Goal: Information Seeking & Learning: Learn about a topic

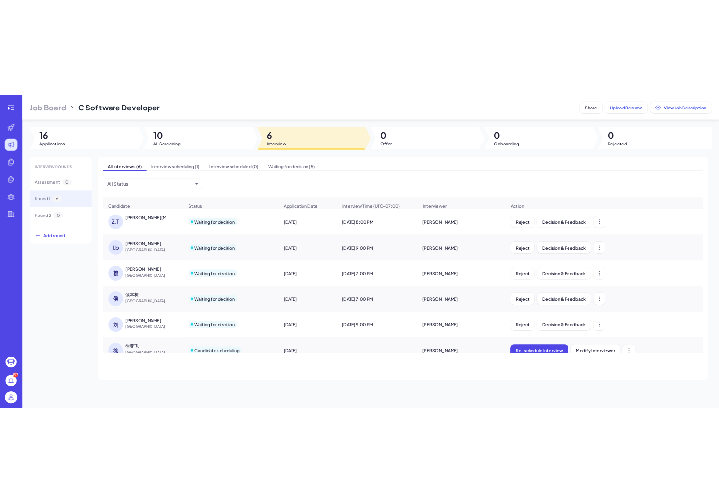
scroll to position [16, 0]
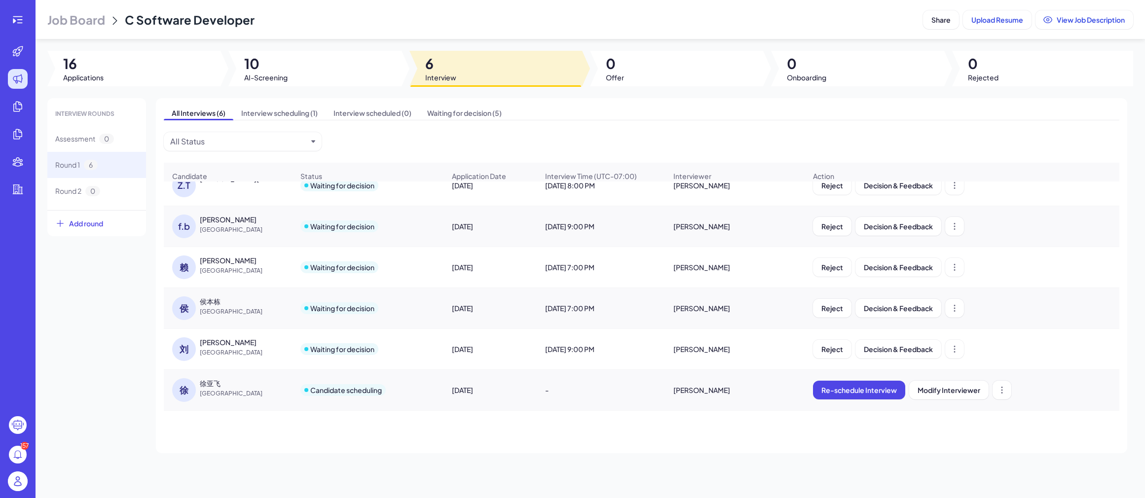
click at [106, 321] on div "INTERVIEW ROUNDS Assessment 0 Round 1 6 Round 2 0 Add round All Interviews (6) …" at bounding box center [590, 275] width 1086 height 355
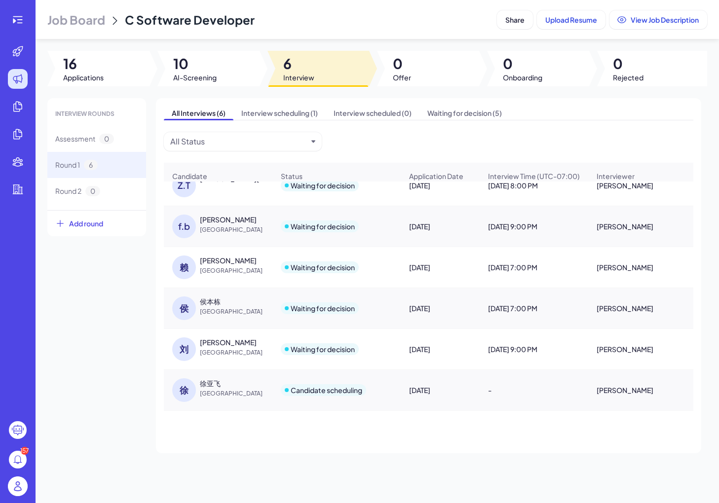
scroll to position [0, 0]
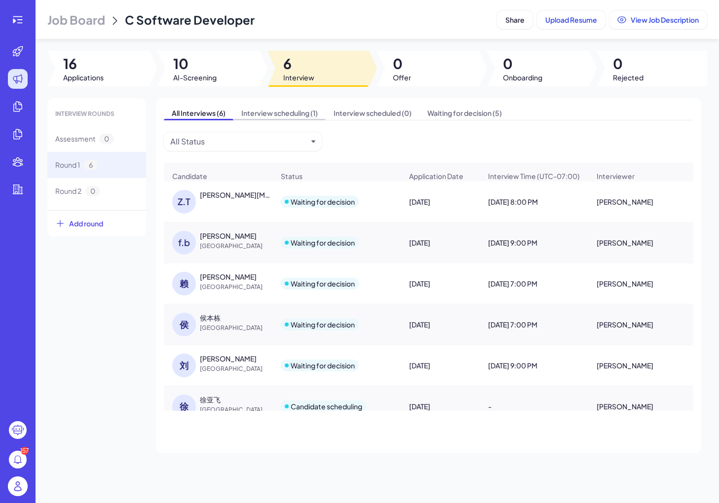
click at [302, 114] on span "Interview scheduling (1)" at bounding box center [279, 113] width 92 height 14
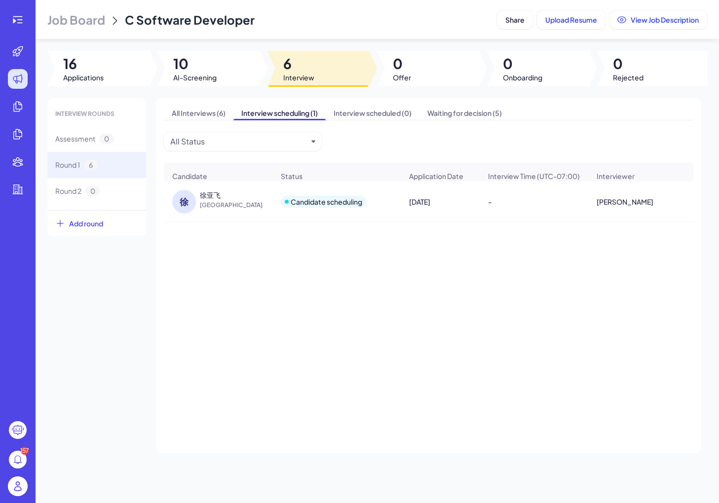
click at [187, 199] on div "徐" at bounding box center [184, 202] width 24 height 24
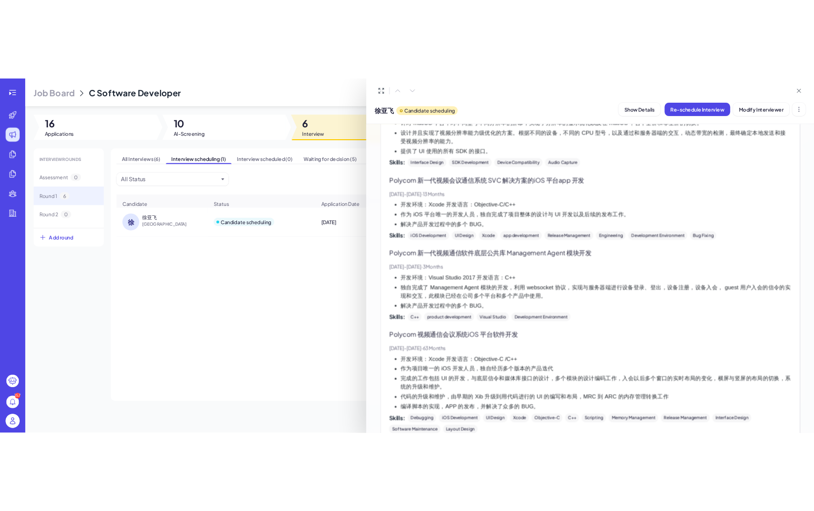
scroll to position [1843, 0]
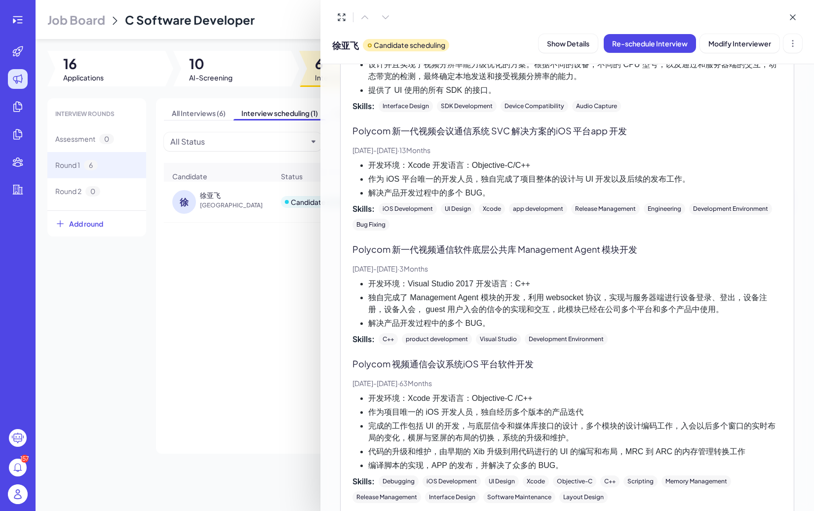
click at [201, 279] on div at bounding box center [407, 255] width 814 height 511
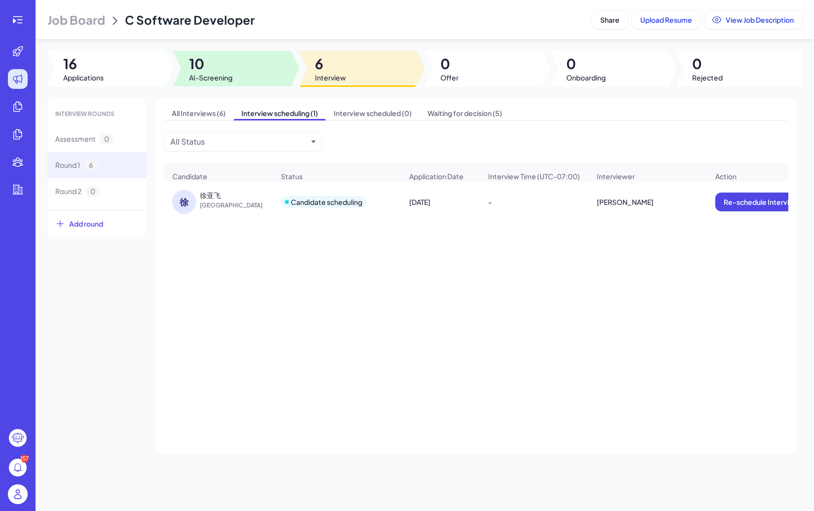
click at [227, 53] on div at bounding box center [232, 69] width 118 height 36
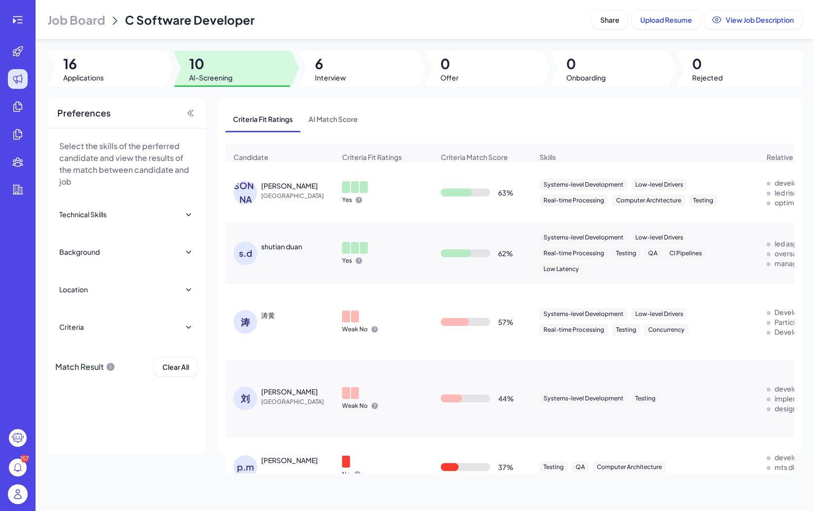
click at [304, 200] on span "[GEOGRAPHIC_DATA]" at bounding box center [298, 196] width 74 height 10
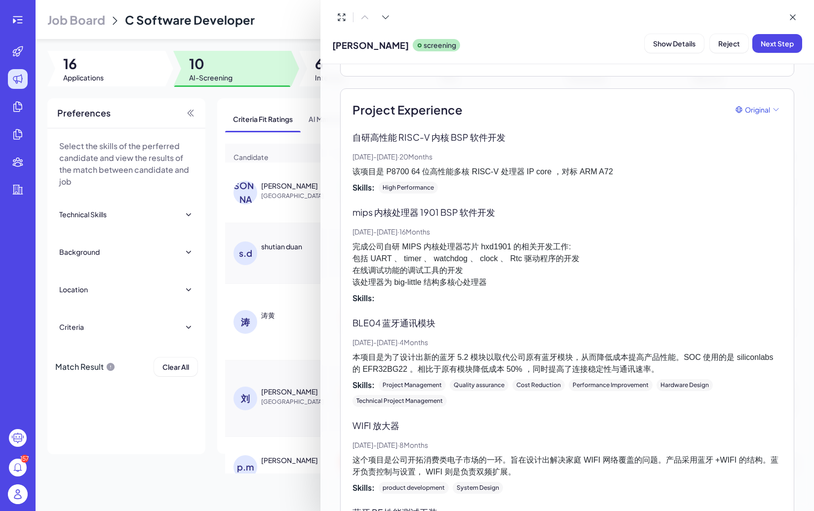
scroll to position [1275, 0]
click at [441, 253] on div "mips 内核处理器 1901 BSP 软件开发 [DATE] - [DATE] · 16 Months 完成公司自研 MIPS 内核处理器芯片 hxd190…" at bounding box center [566, 253] width 429 height 99
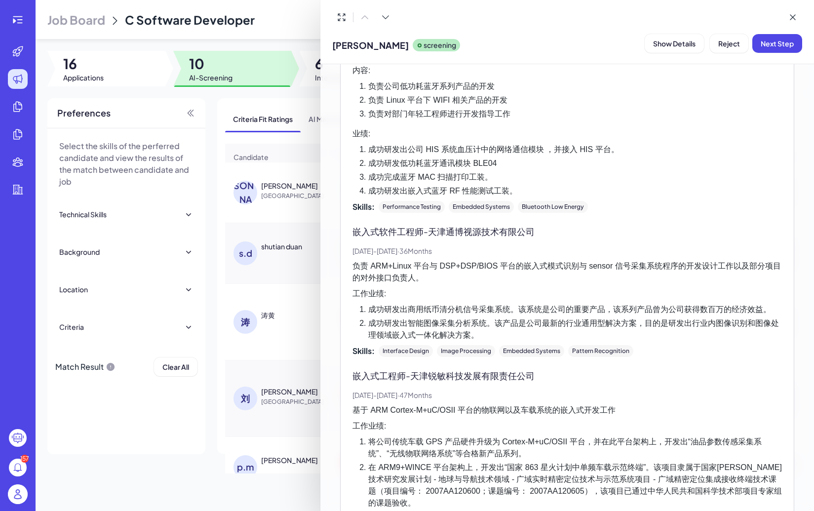
scroll to position [341, 0]
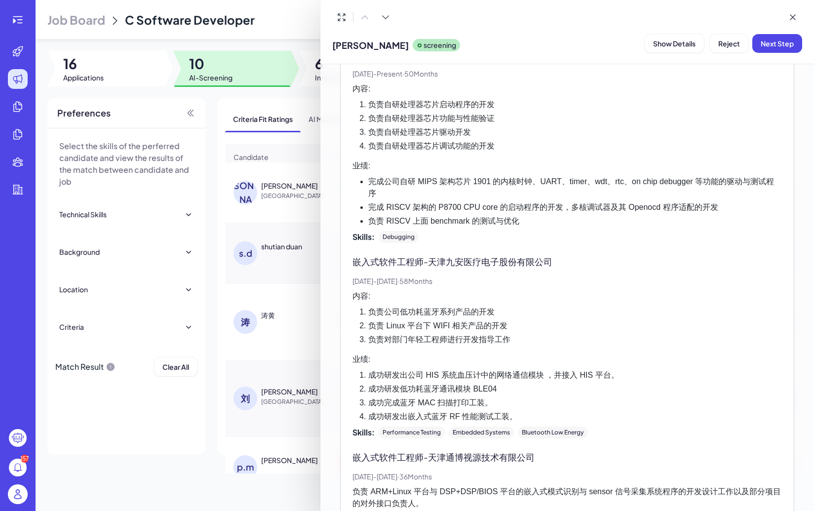
click at [245, 267] on div at bounding box center [407, 255] width 814 height 511
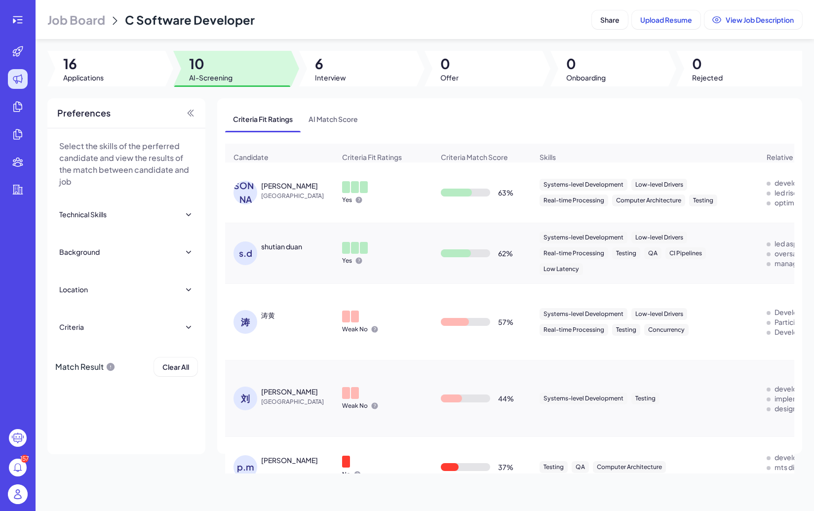
click at [266, 250] on div "shutian duan" at bounding box center [281, 246] width 41 height 10
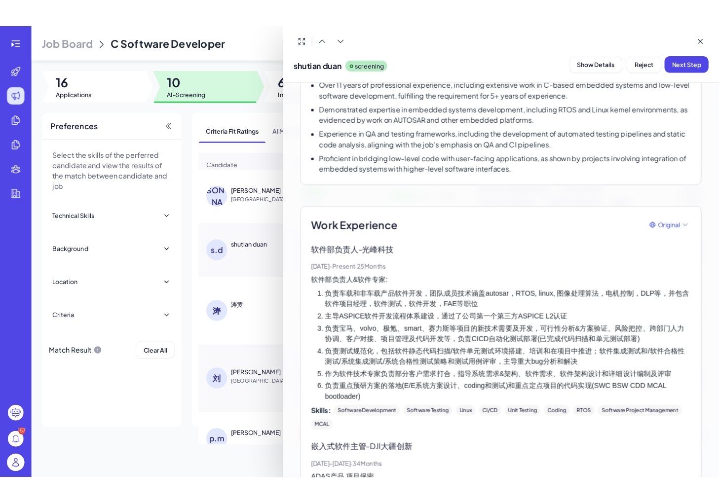
scroll to position [164, 0]
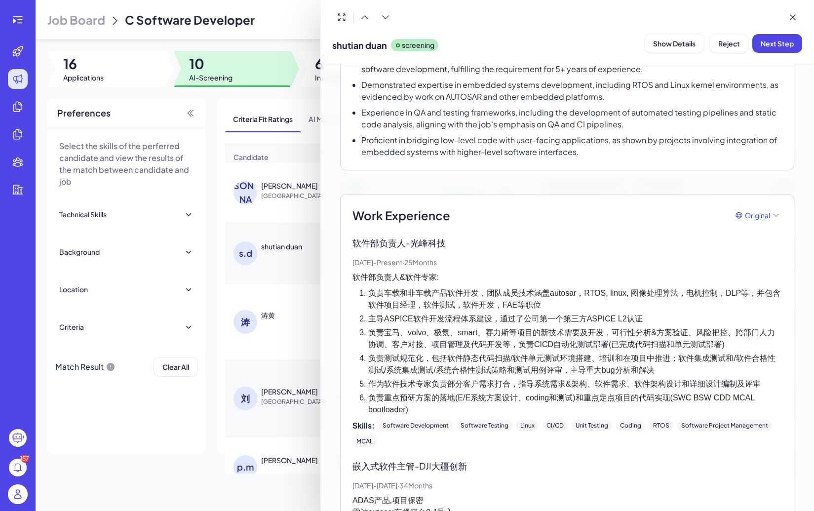
click at [560, 287] on li "负责车载和非车载产品软件开发，团队成员技术涵盖autosar，RTOS, linux, 图像处理算法，电机控制，DLP等，并包含软件项目经理，软件测试，软件开…" at bounding box center [575, 299] width 414 height 24
click at [547, 298] on li "负责车载和非车载产品软件开发，团队成员技术涵盖autosar，RTOS, linux, 图像处理算法，电机控制，DLP等，并包含软件项目经理，软件测试，软件开…" at bounding box center [575, 299] width 414 height 24
copy li "autosar"
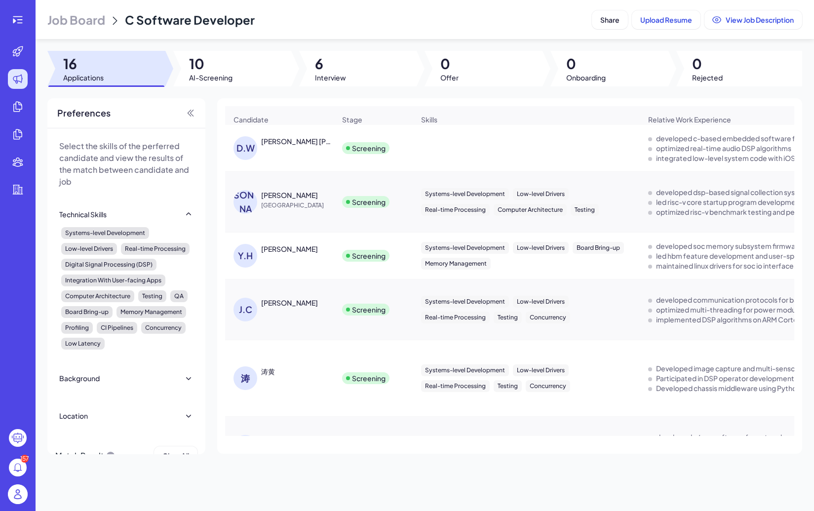
click at [204, 78] on span "AI-Screening" at bounding box center [210, 78] width 43 height 10
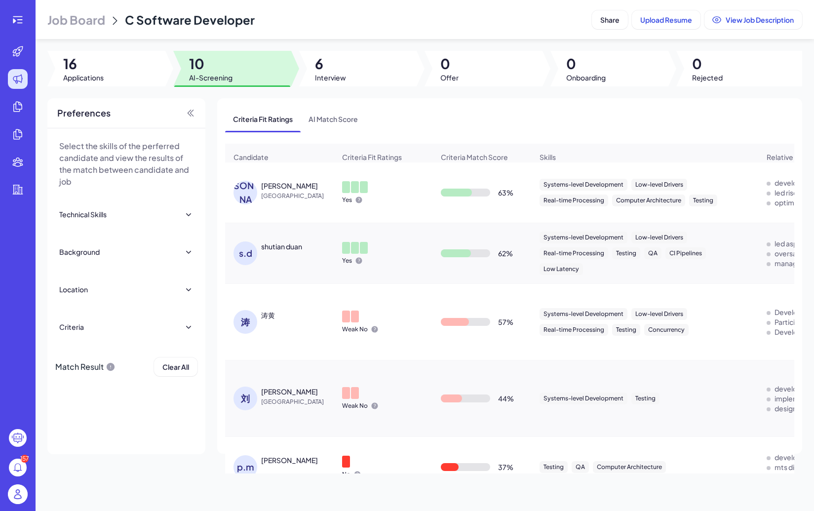
click at [296, 244] on div "shutian duan" at bounding box center [281, 246] width 41 height 10
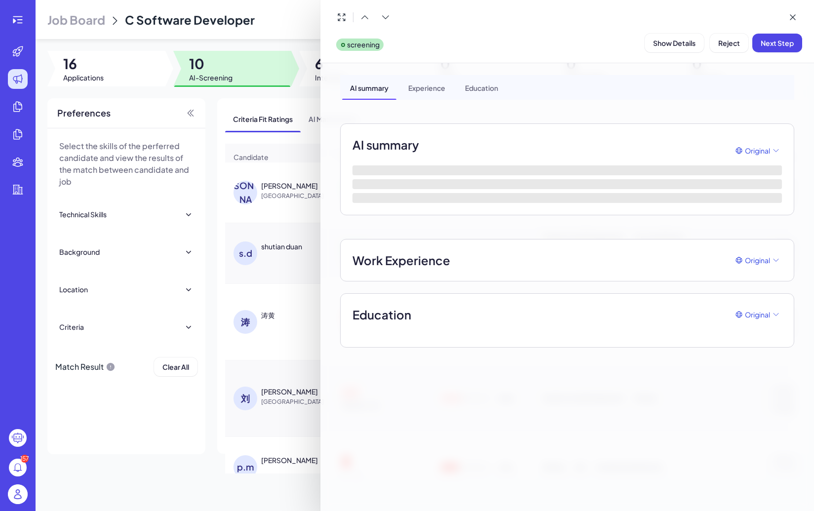
click at [269, 310] on div at bounding box center [407, 255] width 814 height 511
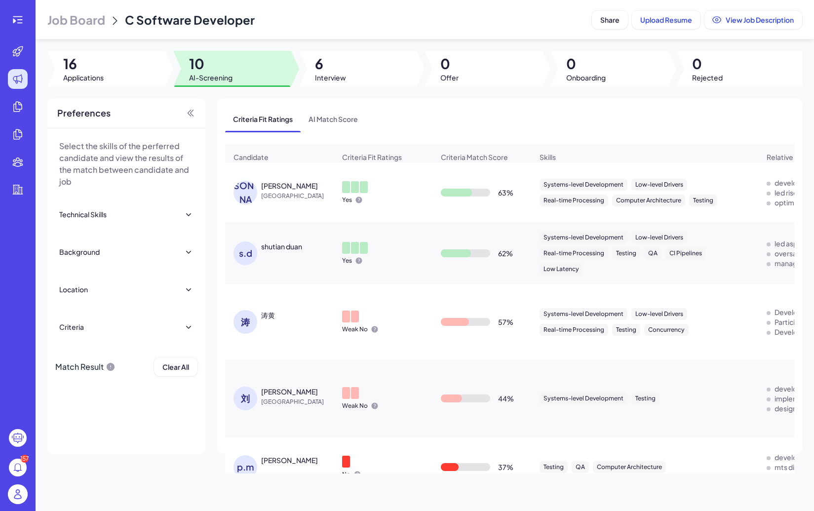
click at [269, 314] on div "涛黄" at bounding box center [268, 315] width 14 height 10
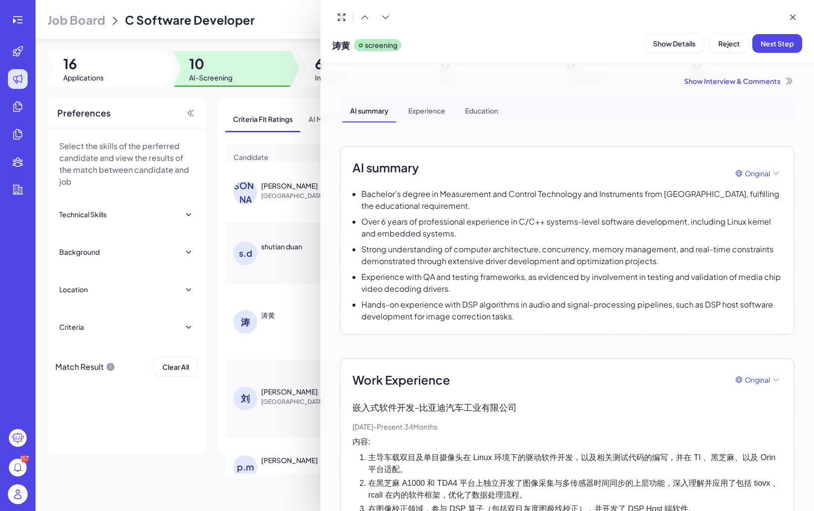
click at [432, 113] on div "Experience" at bounding box center [426, 110] width 53 height 25
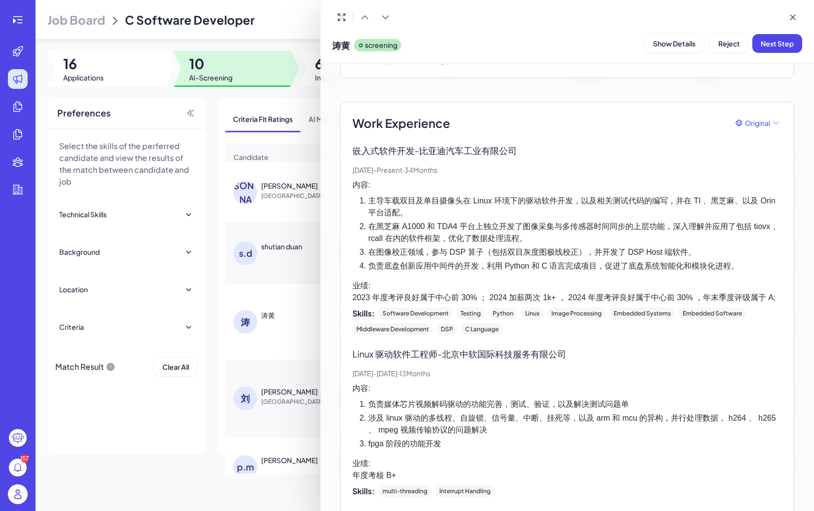
scroll to position [294, 0]
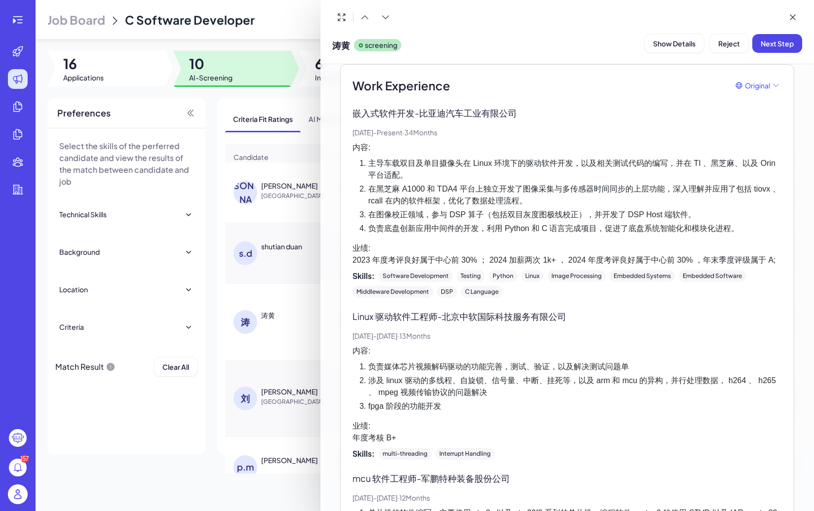
click at [261, 408] on div at bounding box center [407, 255] width 814 height 511
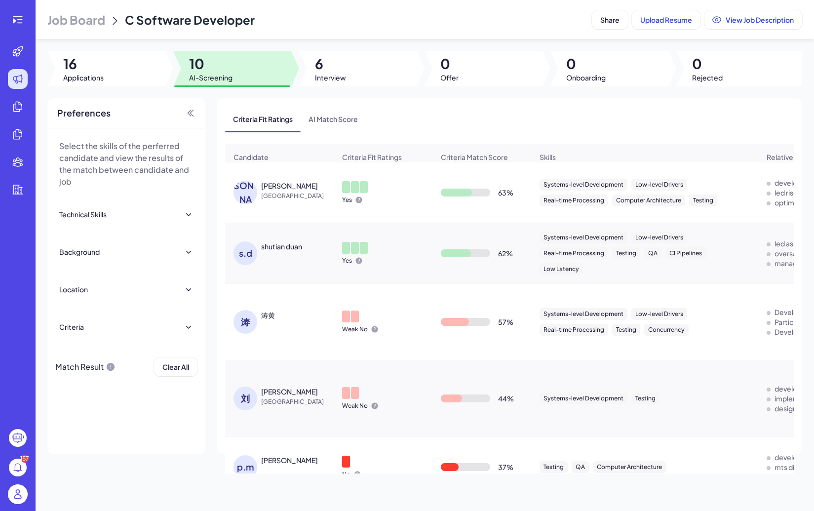
click at [258, 398] on div "刘" at bounding box center [247, 398] width 28 height 24
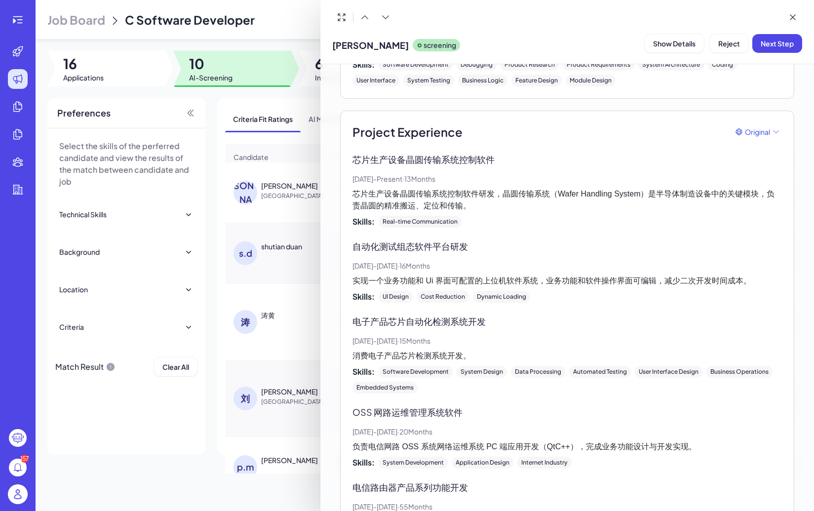
scroll to position [789, 0]
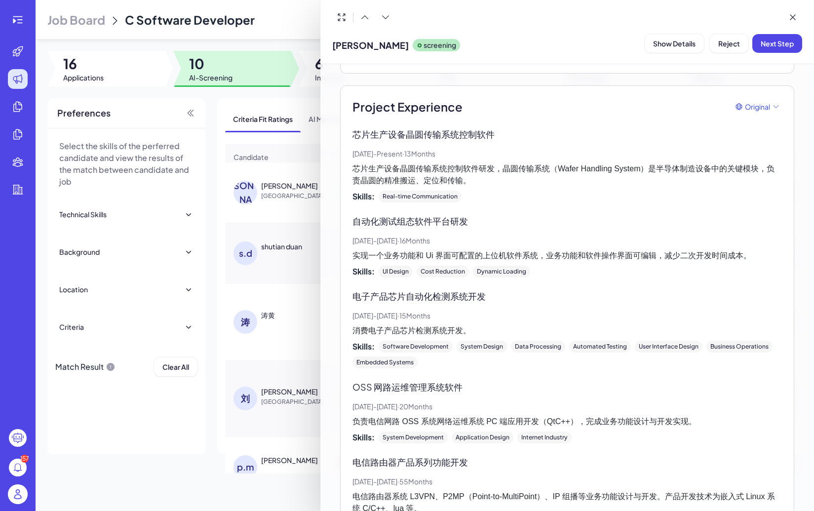
click at [262, 460] on div at bounding box center [407, 255] width 814 height 511
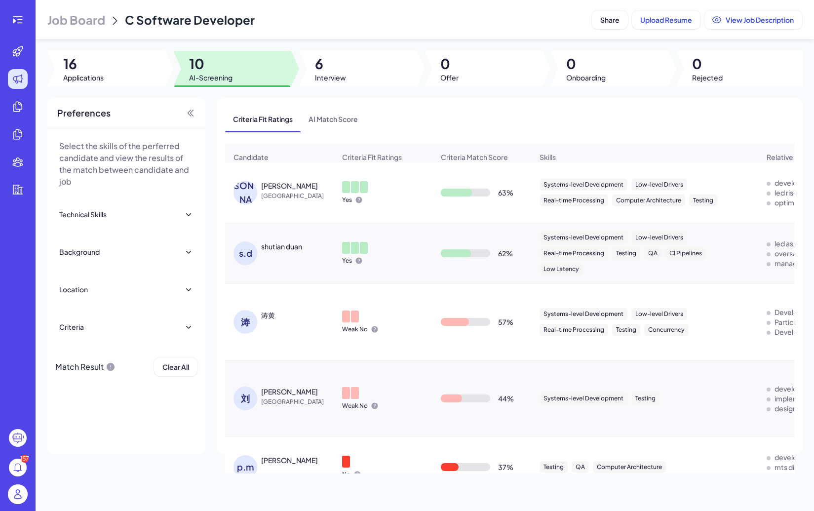
click at [254, 464] on div "p.m" at bounding box center [245, 467] width 24 height 24
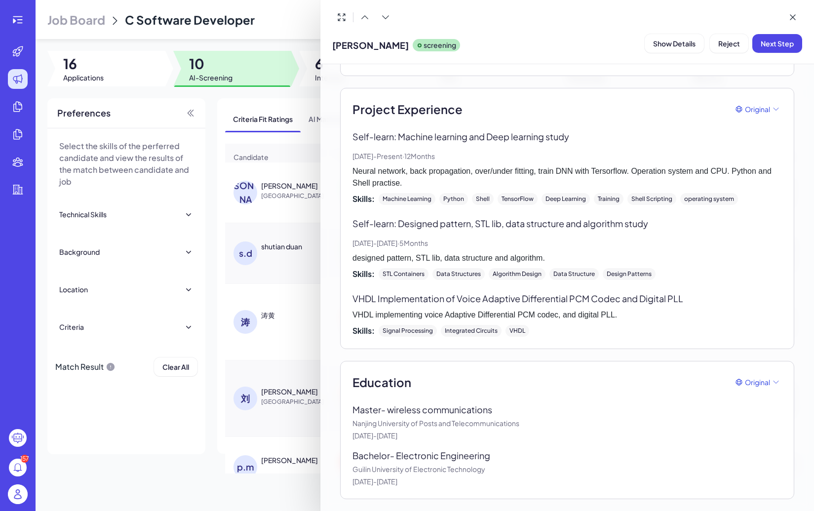
scroll to position [0, 0]
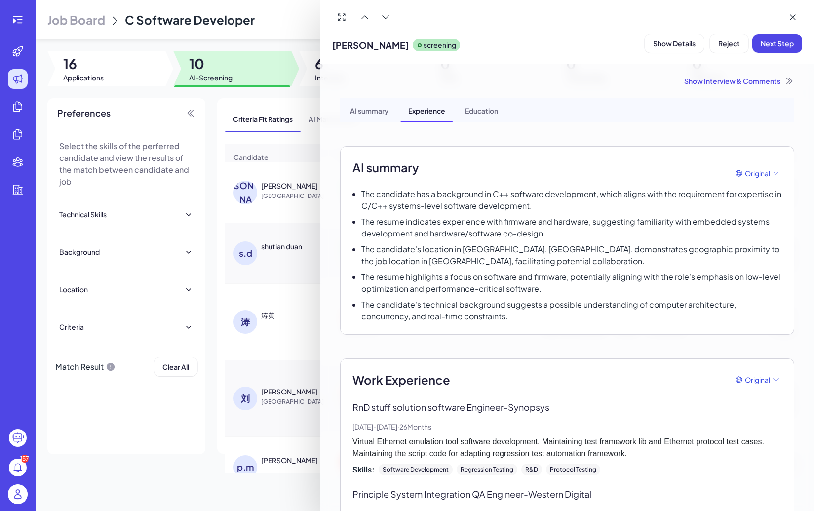
click at [361, 119] on div "AI summary" at bounding box center [369, 110] width 54 height 25
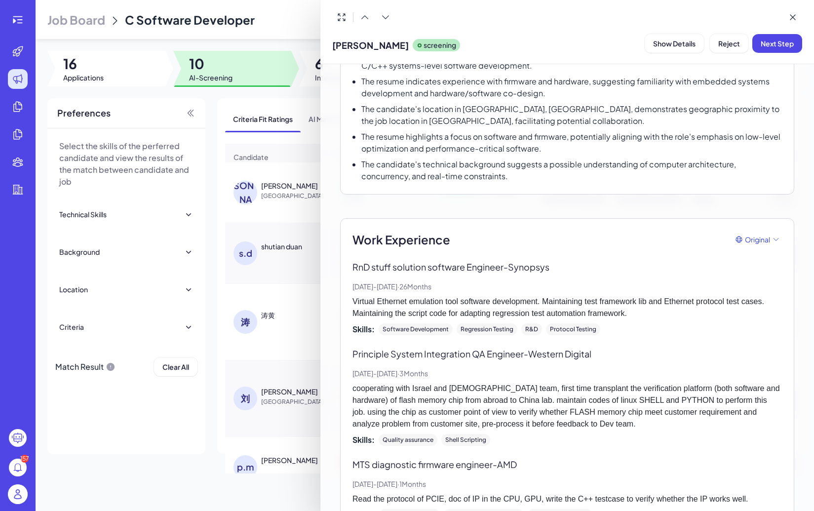
scroll to position [152, 0]
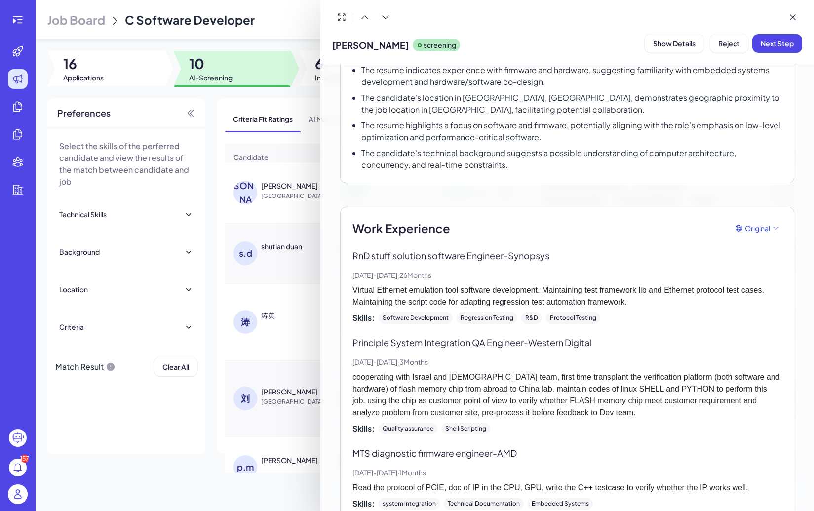
click at [281, 368] on div at bounding box center [407, 255] width 814 height 511
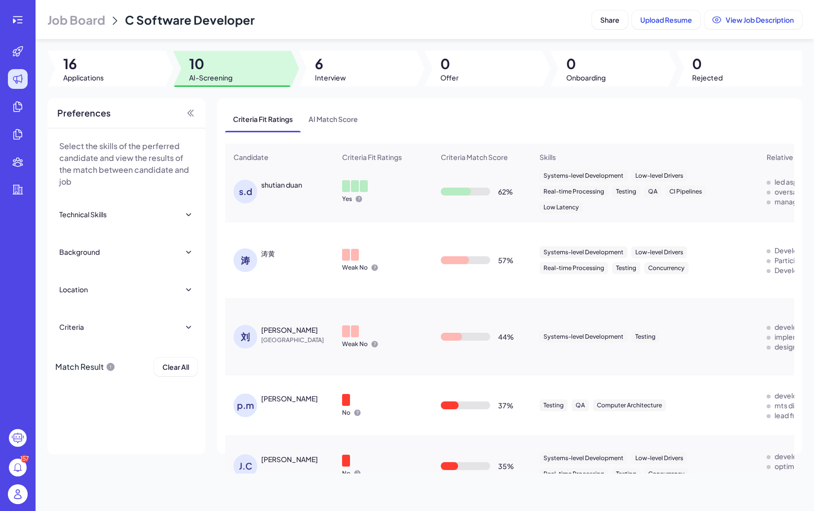
scroll to position [62, 0]
click at [253, 336] on div "刘" at bounding box center [245, 336] width 24 height 24
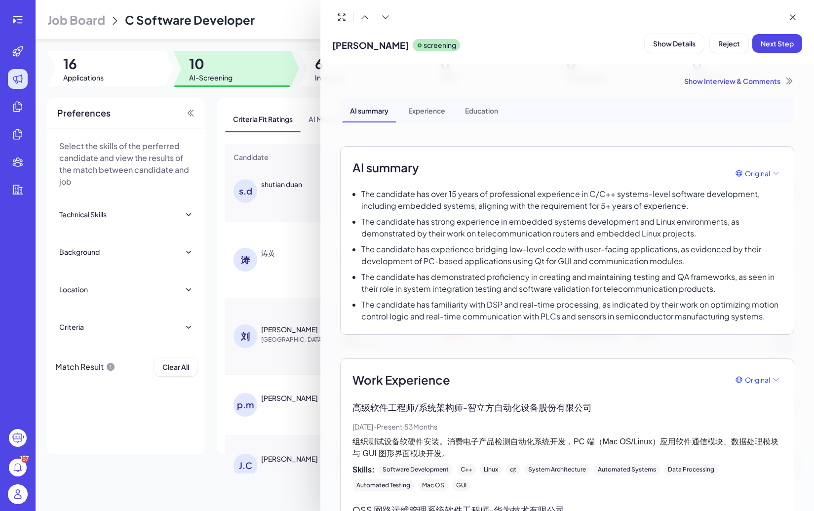
click at [246, 447] on div at bounding box center [407, 255] width 814 height 511
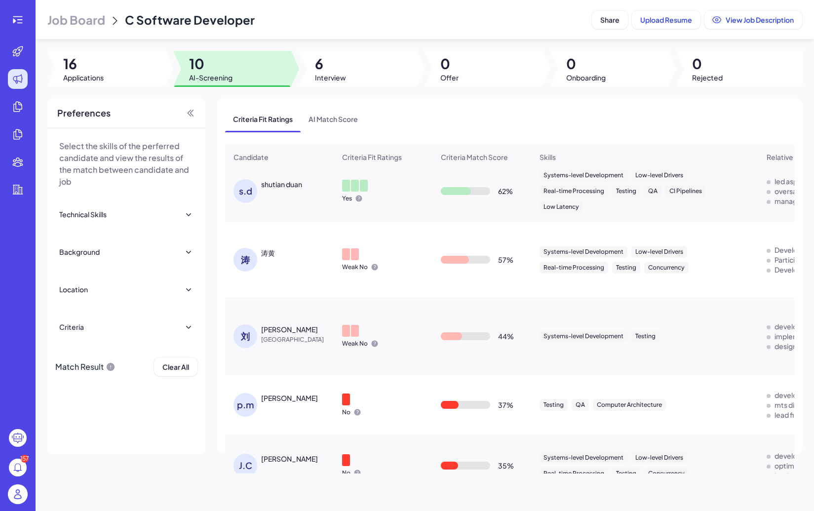
click at [246, 461] on div "J.C" at bounding box center [245, 466] width 24 height 24
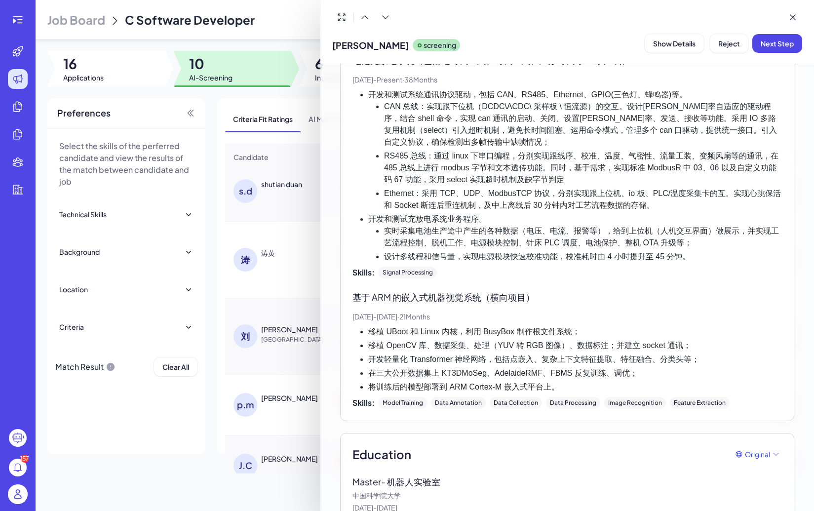
scroll to position [622, 0]
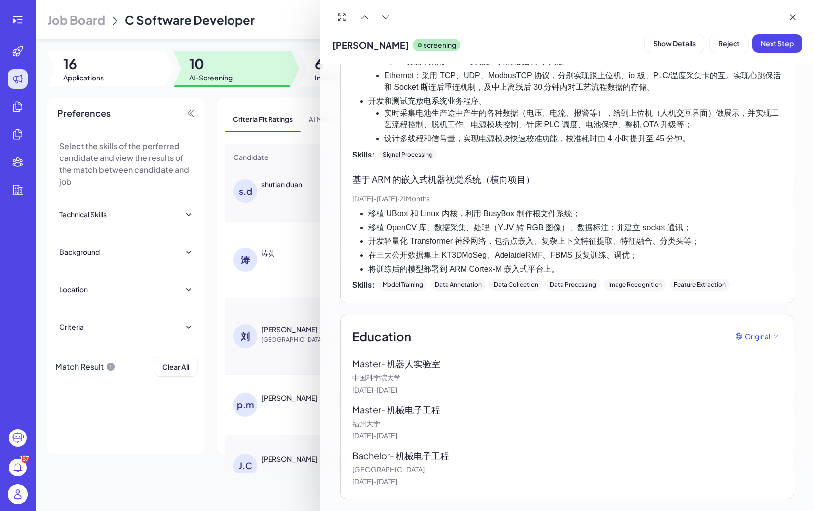
click at [282, 404] on div at bounding box center [407, 255] width 814 height 511
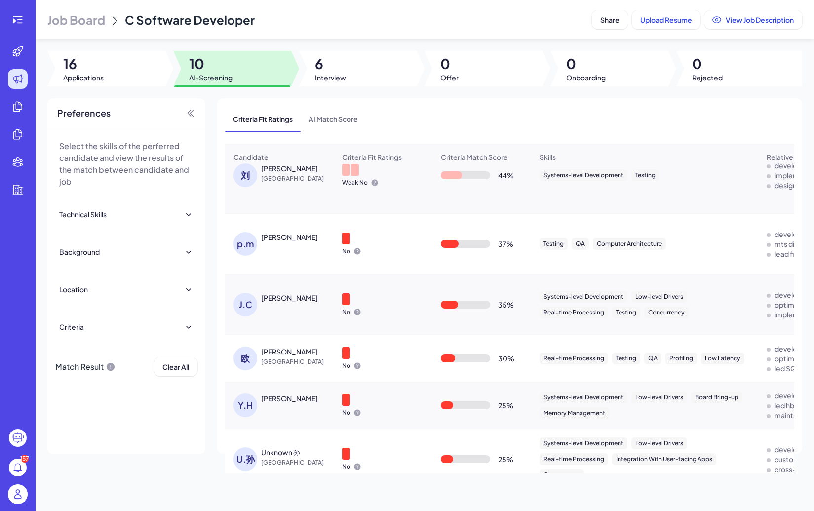
scroll to position [229, 0]
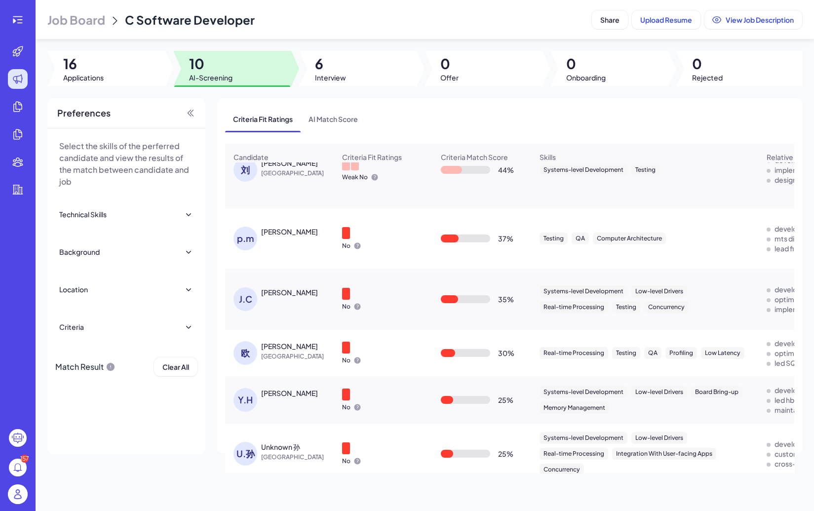
click at [248, 354] on div "欧" at bounding box center [245, 353] width 24 height 24
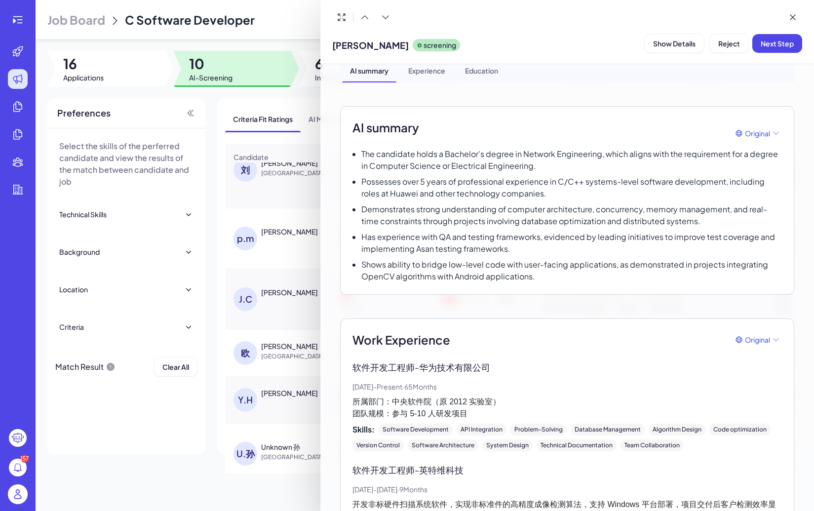
scroll to position [0, 0]
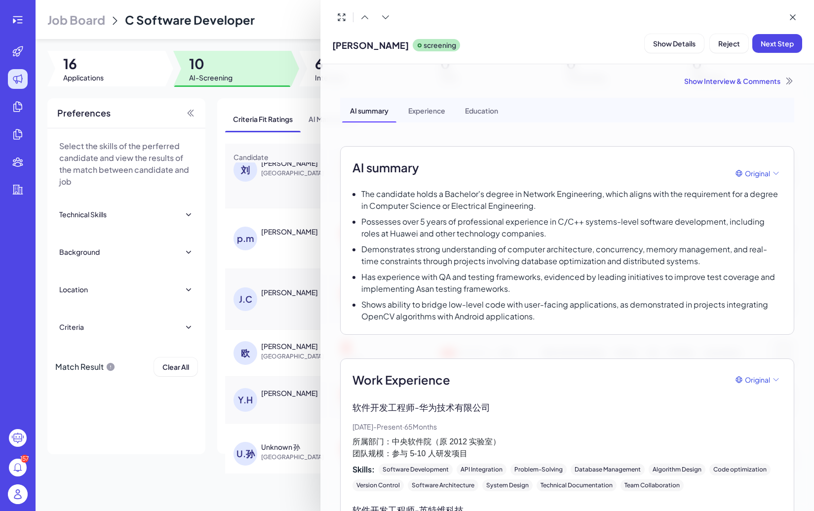
click at [285, 283] on div at bounding box center [407, 255] width 814 height 511
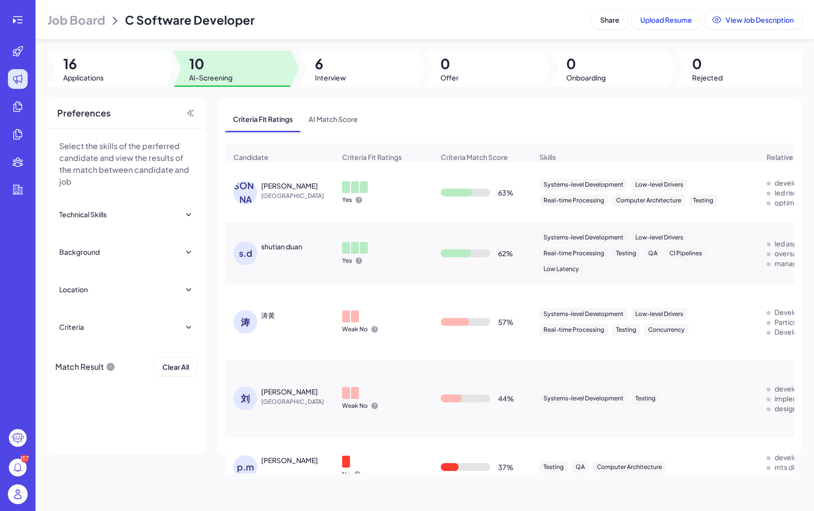
click at [238, 185] on div "[PERSON_NAME]" at bounding box center [245, 193] width 24 height 24
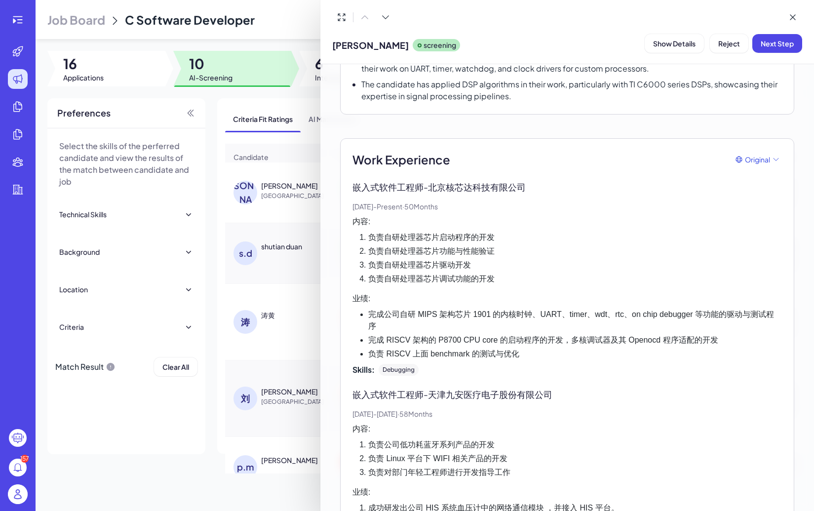
scroll to position [213, 0]
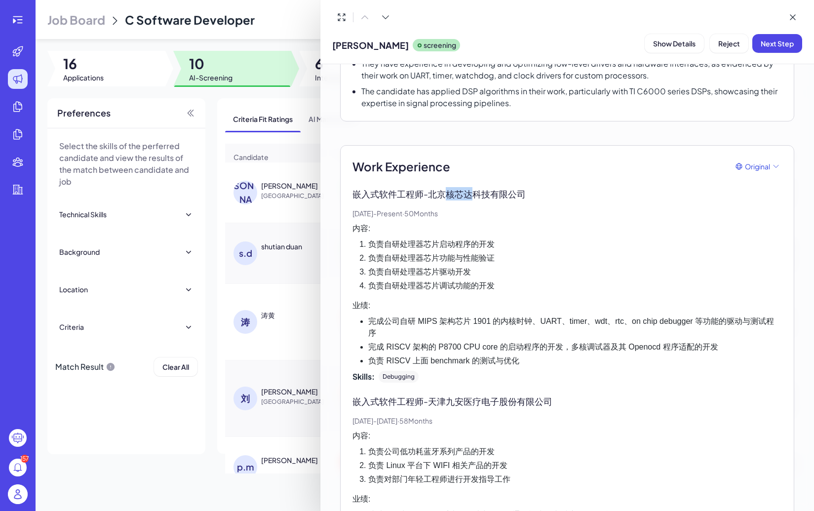
drag, startPoint x: 452, startPoint y: 192, endPoint x: 475, endPoint y: 192, distance: 23.2
click at [475, 192] on p "嵌入式软件工程师 - 北京核芯达科技有限公司" at bounding box center [566, 193] width 429 height 13
copy p "核芯达"
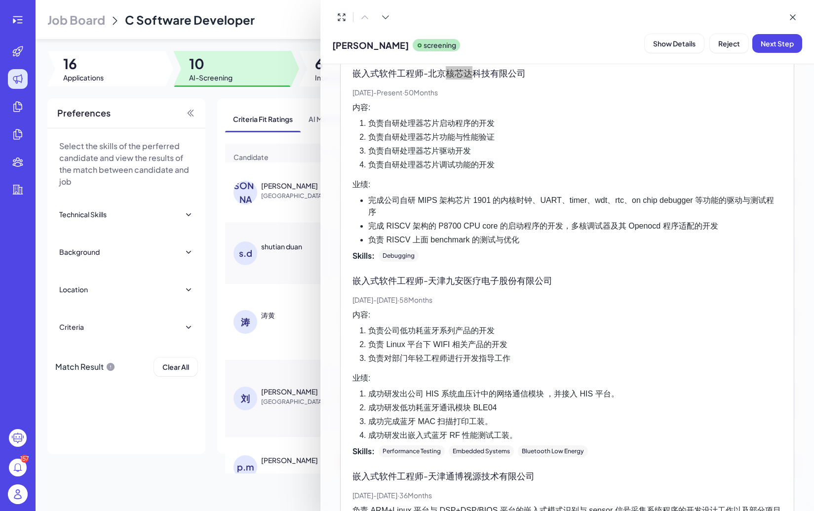
scroll to position [338, 0]
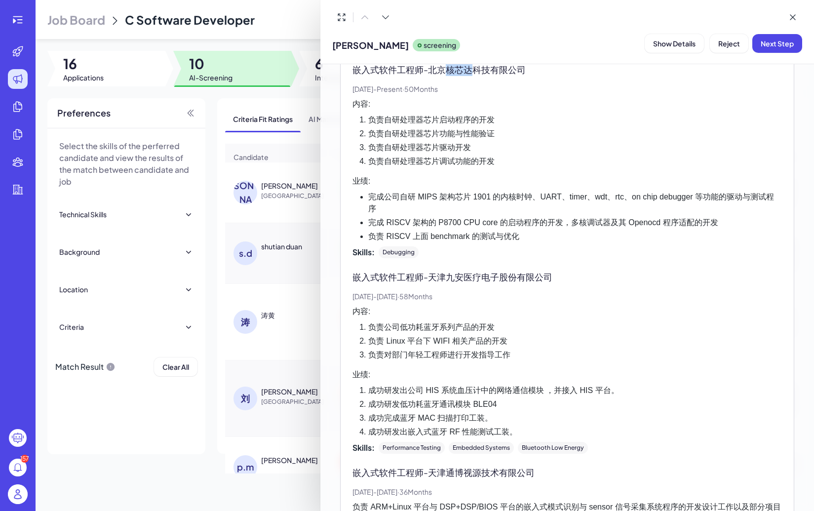
click at [265, 249] on div at bounding box center [407, 255] width 814 height 511
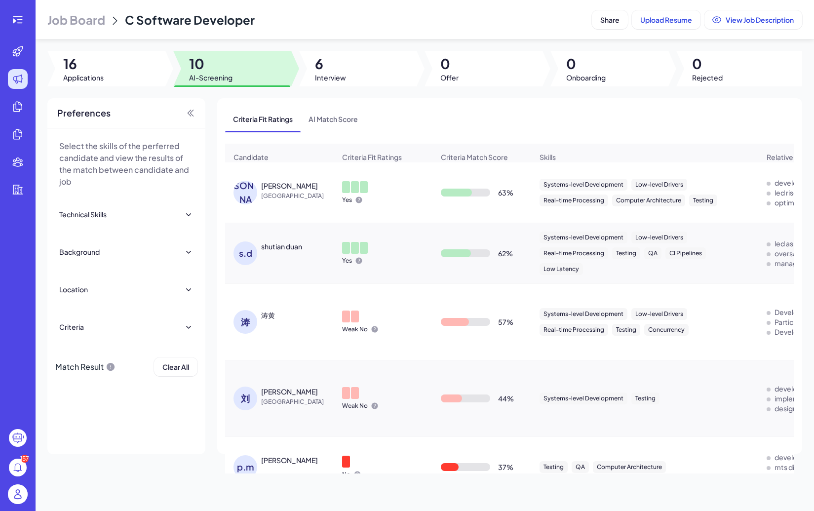
click at [248, 252] on div "s.d" at bounding box center [245, 253] width 24 height 24
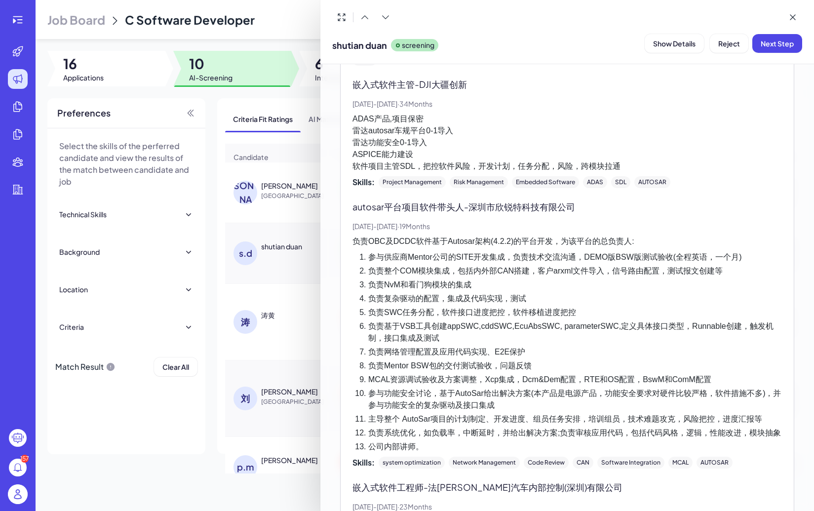
scroll to position [547, 0]
click at [367, 145] on p "ADAS产品,项目保密 雷达autosar车规平台0-1导入 雷达功能安全0-1导入 ASPICE能力建设 软件项目主管SDL，把控软件风险，开发计划，任务分…" at bounding box center [566, 141] width 429 height 59
click at [367, 148] on p "ADAS产品,项目保密 雷达autosar车规平台0-1导入 雷达功能安全0-1导入 ASPICE能力建设 软件项目主管SDL，把控软件风险，开发计划，任务分…" at bounding box center [566, 141] width 429 height 59
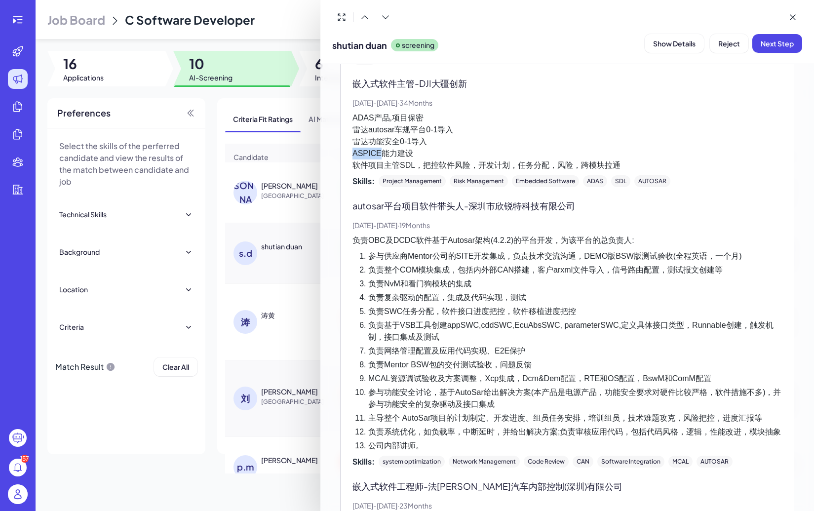
copy p "ASPICE"
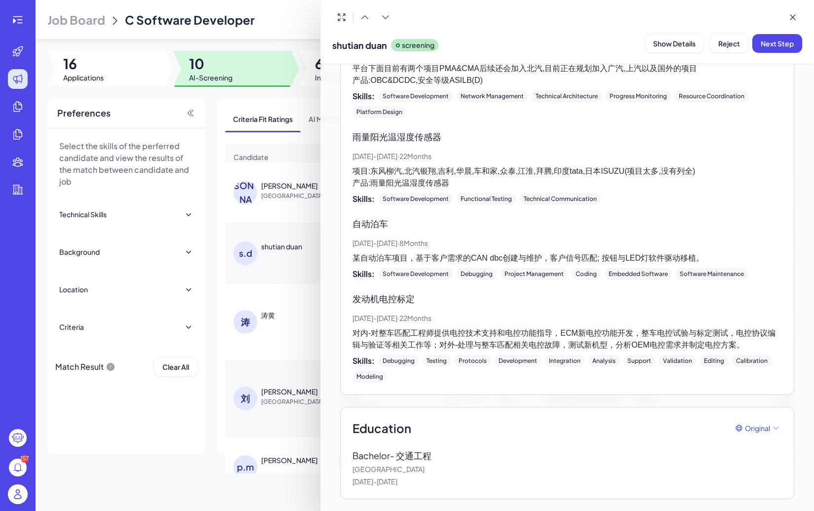
scroll to position [1468, 0]
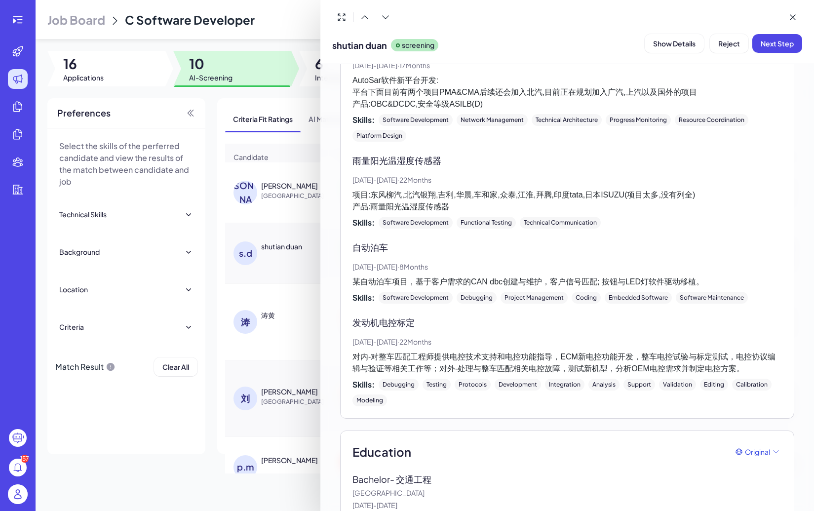
click at [243, 261] on div at bounding box center [407, 255] width 814 height 511
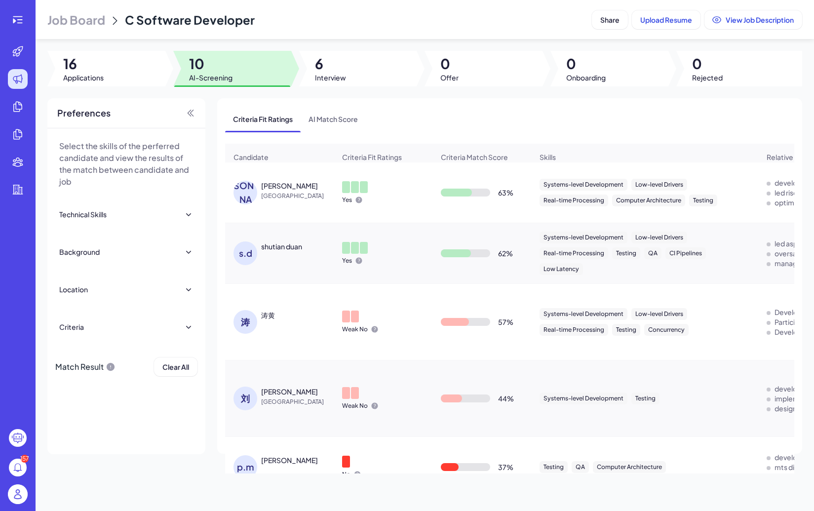
click at [247, 259] on div "s.d" at bounding box center [245, 253] width 24 height 24
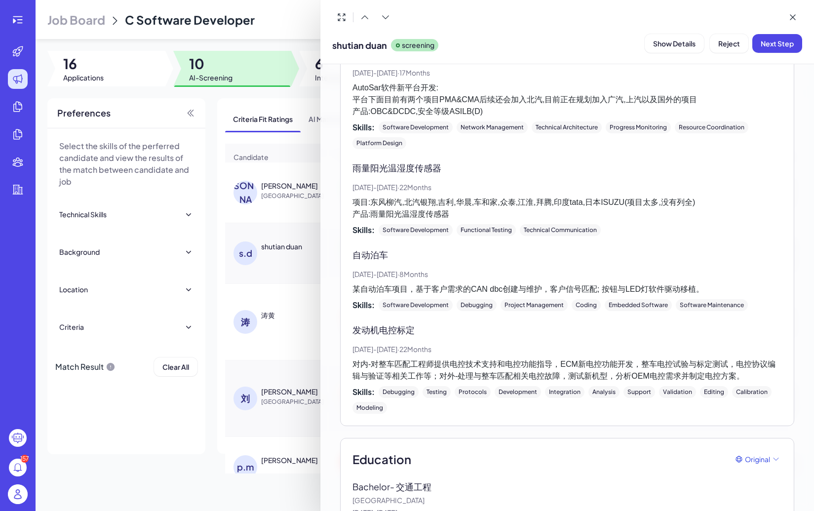
scroll to position [1491, 0]
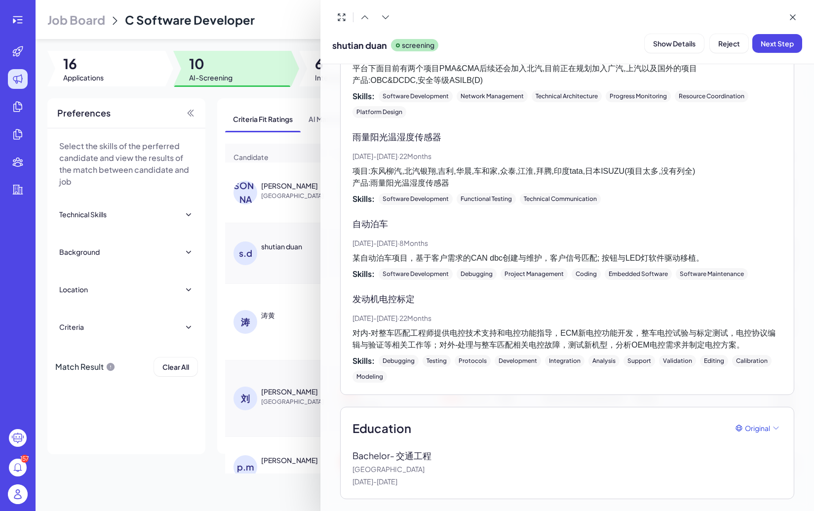
click at [256, 328] on div at bounding box center [407, 255] width 814 height 511
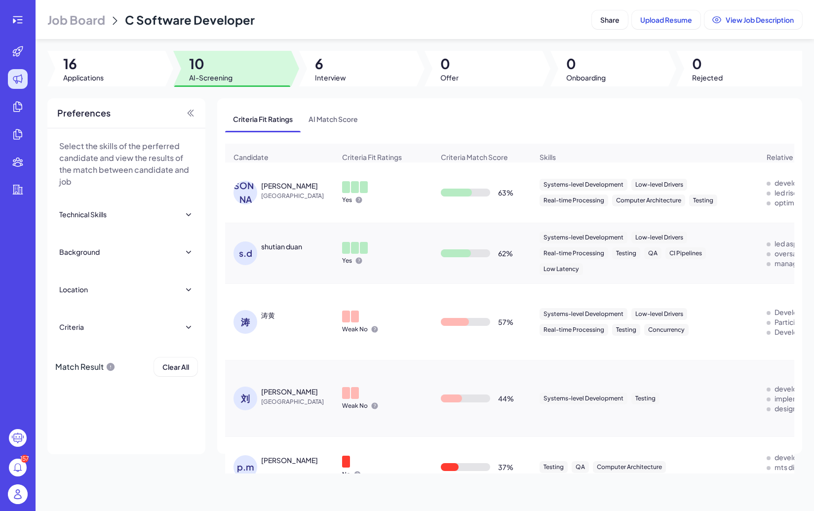
click at [256, 245] on div "s.d" at bounding box center [247, 253] width 28 height 24
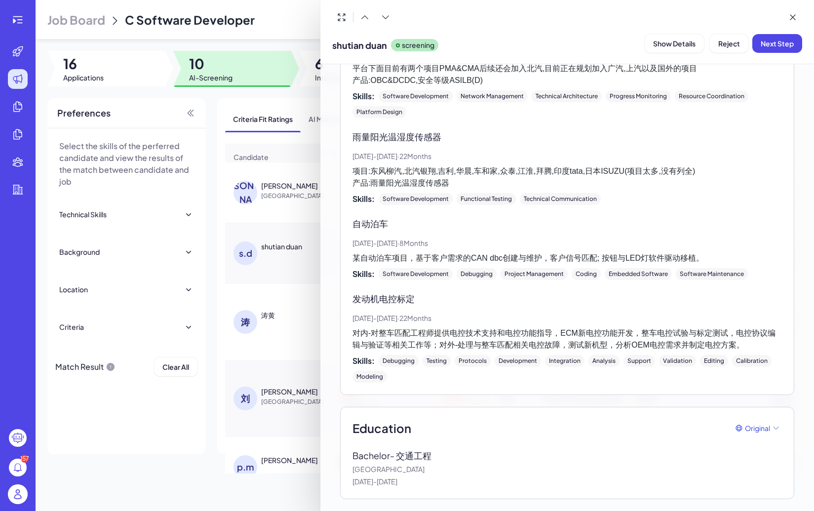
click at [294, 298] on div at bounding box center [407, 255] width 814 height 511
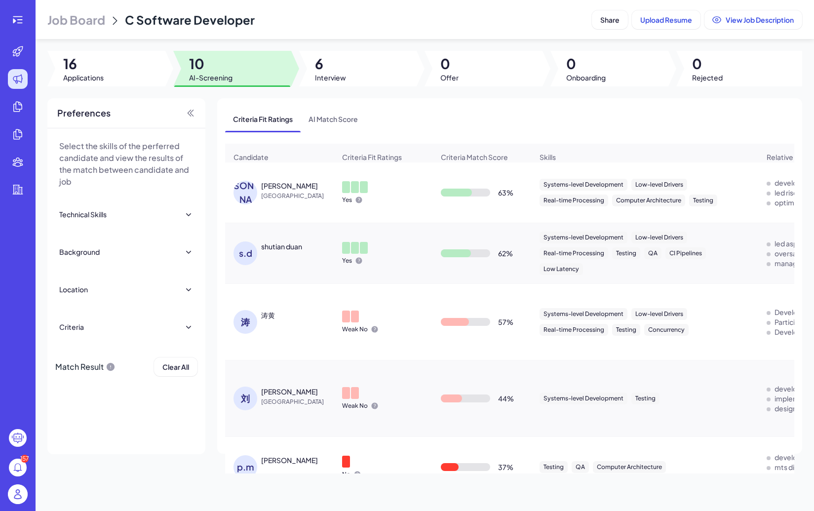
click at [261, 175] on div "李 李浩 China" at bounding box center [280, 192] width 108 height 39
click at [268, 187] on div "[PERSON_NAME]" at bounding box center [289, 186] width 57 height 10
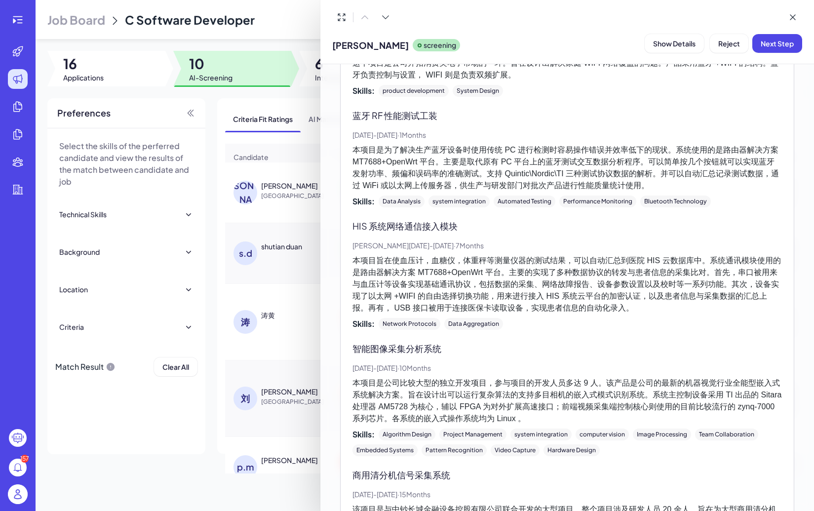
scroll to position [2064, 0]
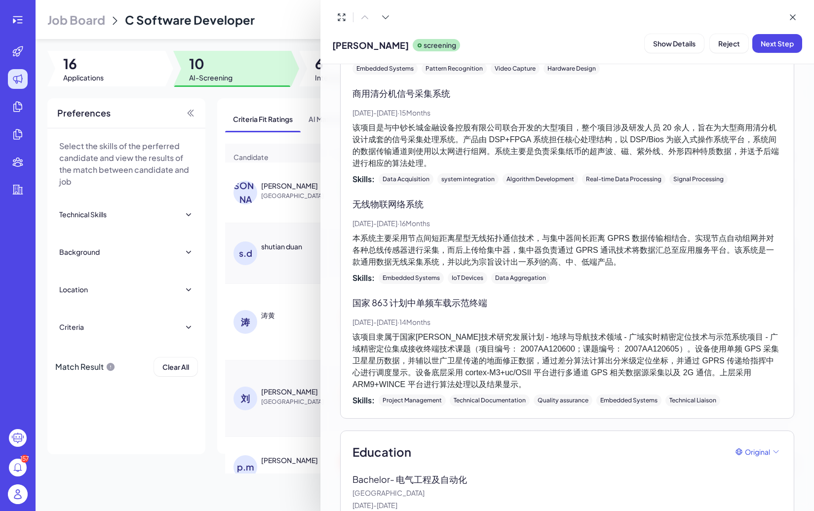
click at [254, 317] on div at bounding box center [407, 255] width 814 height 511
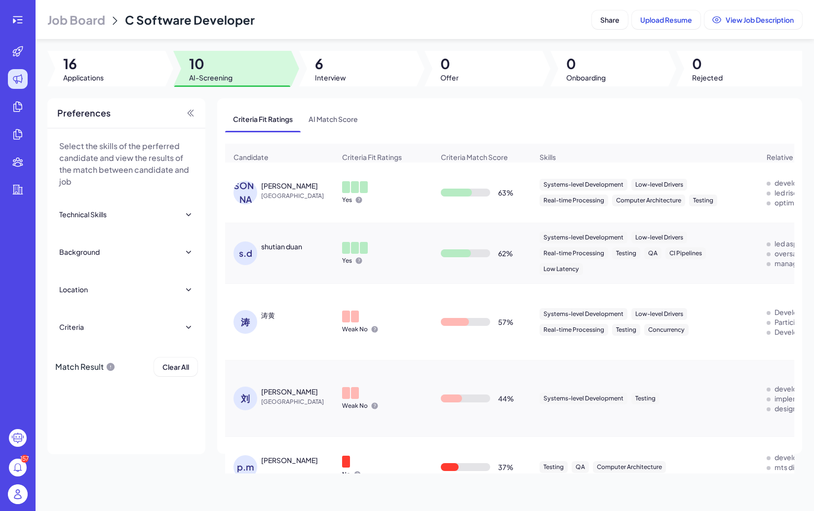
click at [254, 321] on div "涛" at bounding box center [245, 322] width 24 height 24
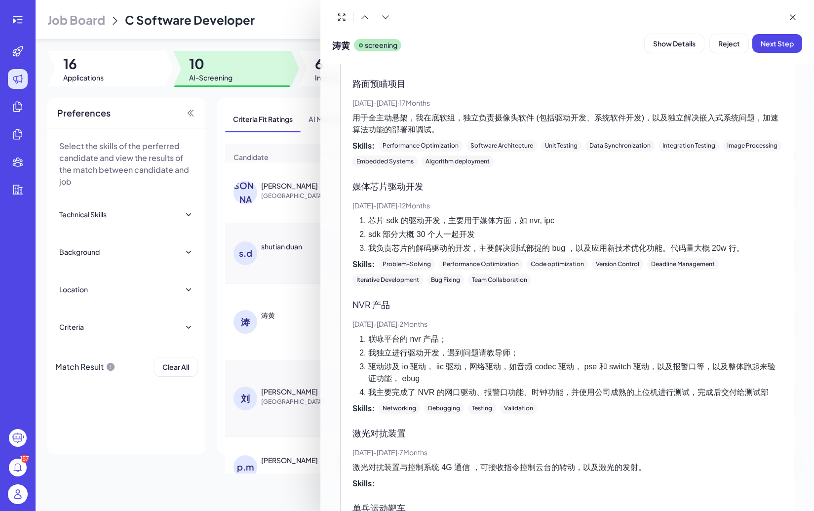
scroll to position [1329, 0]
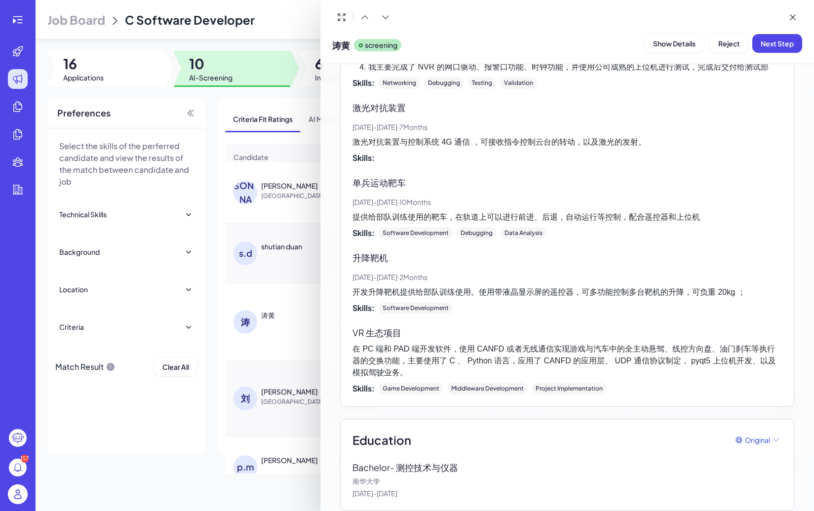
click at [272, 341] on div at bounding box center [407, 255] width 814 height 511
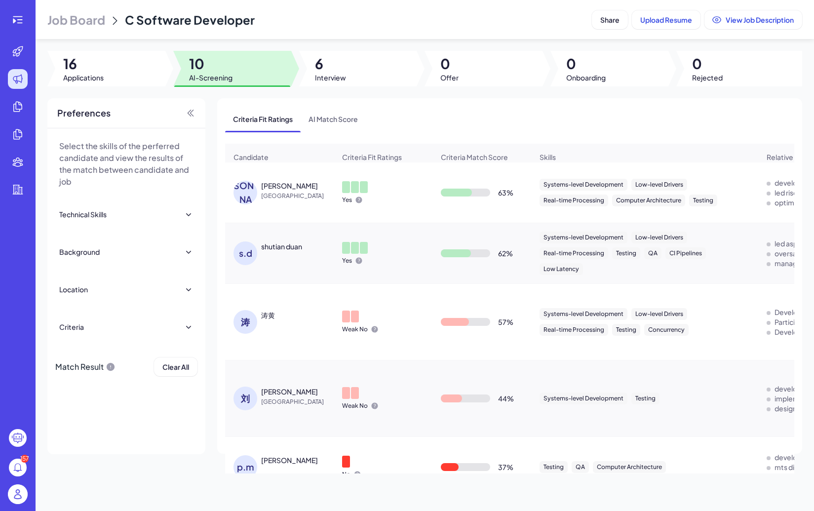
click at [271, 389] on div "[PERSON_NAME]" at bounding box center [289, 391] width 57 height 10
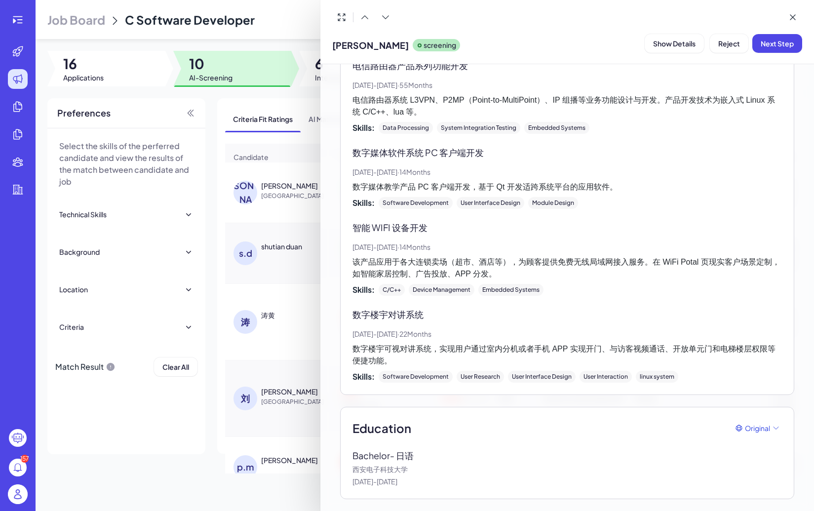
scroll to position [1177, 0]
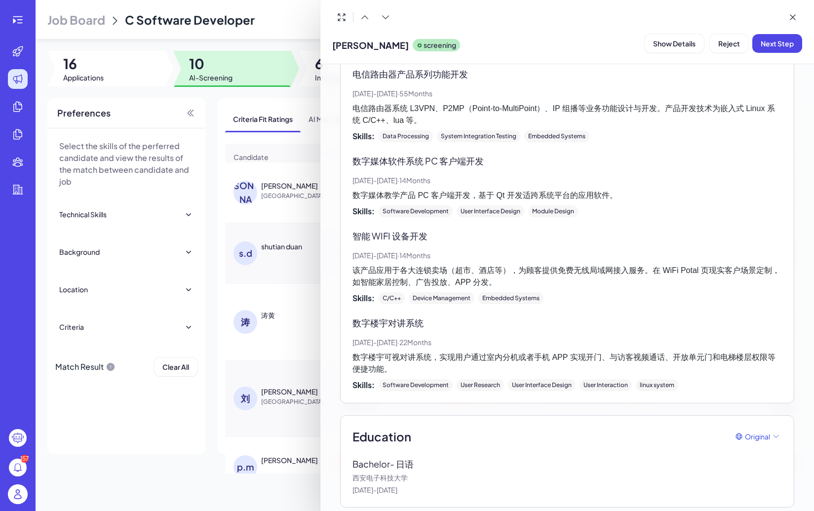
click at [294, 429] on div at bounding box center [407, 255] width 814 height 511
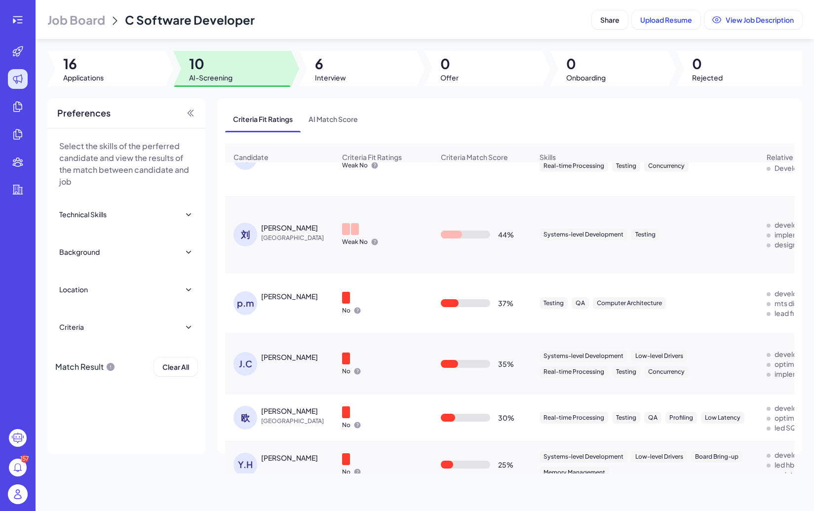
scroll to position [286, 0]
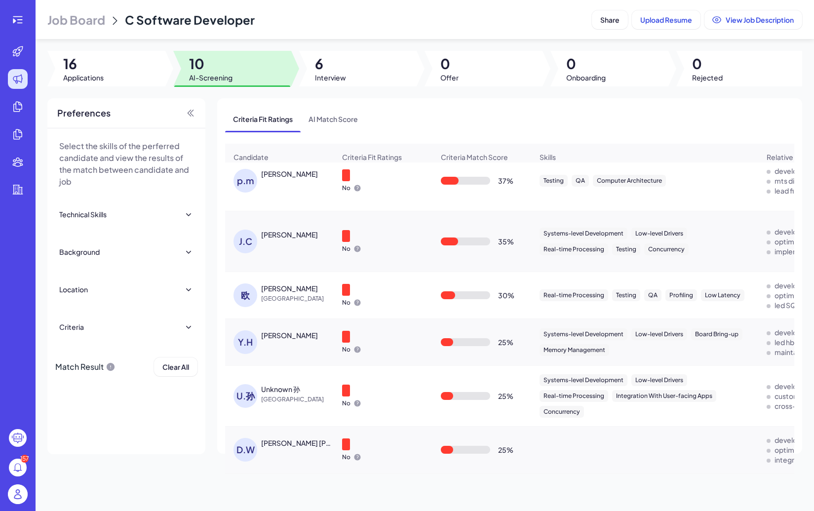
click at [254, 443] on div "D.W" at bounding box center [245, 450] width 24 height 24
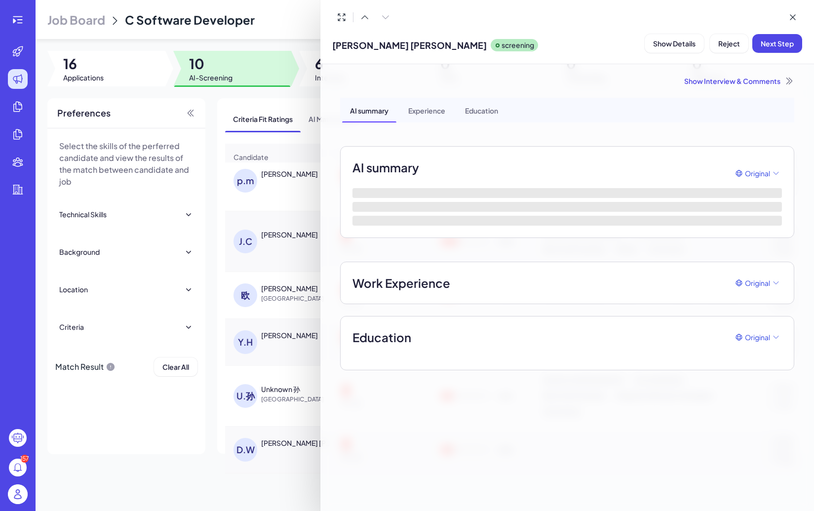
scroll to position [0, 0]
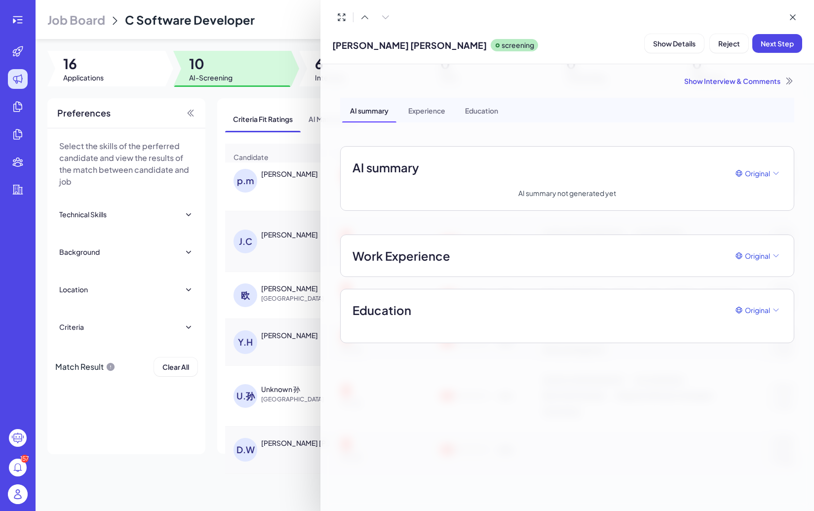
click at [607, 229] on div "AI summary Experience Education AI summary Original AI summary not generated ye…" at bounding box center [567, 220] width 454 height 245
click at [250, 447] on div at bounding box center [407, 255] width 814 height 511
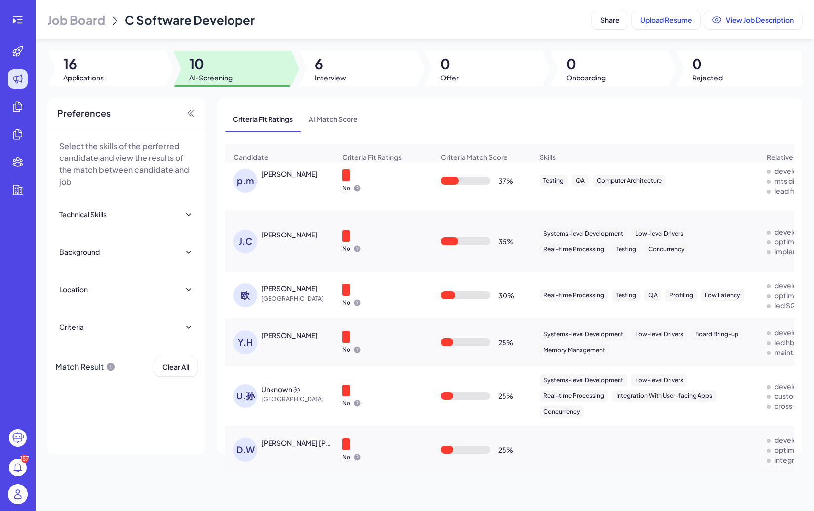
click at [251, 446] on div "D.W" at bounding box center [245, 450] width 24 height 24
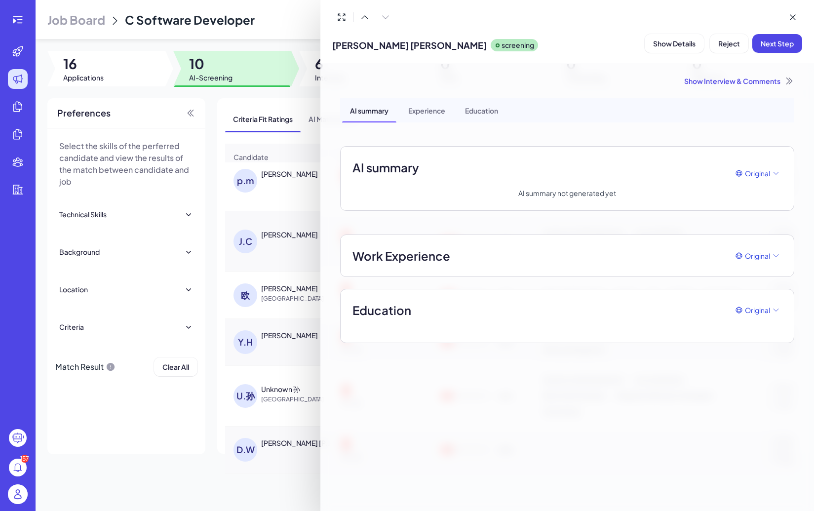
click at [414, 124] on div "AI summary Experience Education AI summary Original AI summary not generated ye…" at bounding box center [567, 220] width 454 height 245
click at [425, 114] on div "Experience" at bounding box center [426, 110] width 53 height 25
click at [357, 115] on div "AI summary" at bounding box center [369, 110] width 54 height 25
click at [203, 416] on div at bounding box center [407, 255] width 814 height 511
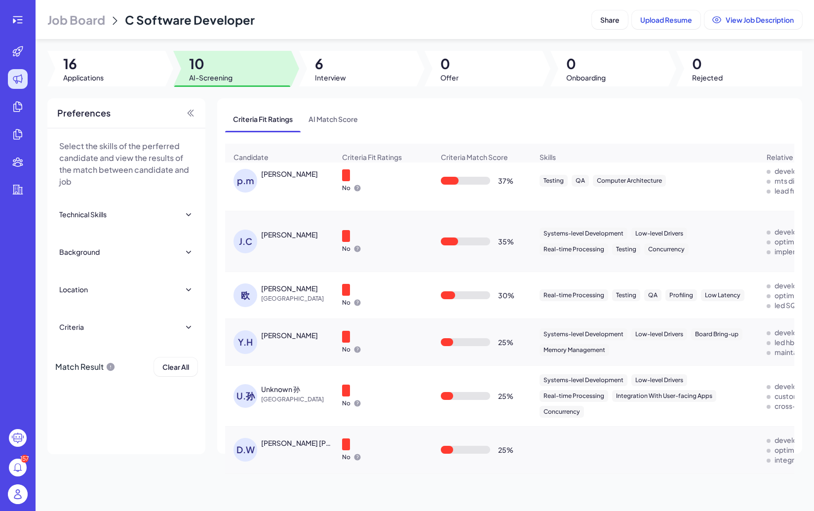
click at [252, 391] on div "U.孙" at bounding box center [245, 396] width 24 height 24
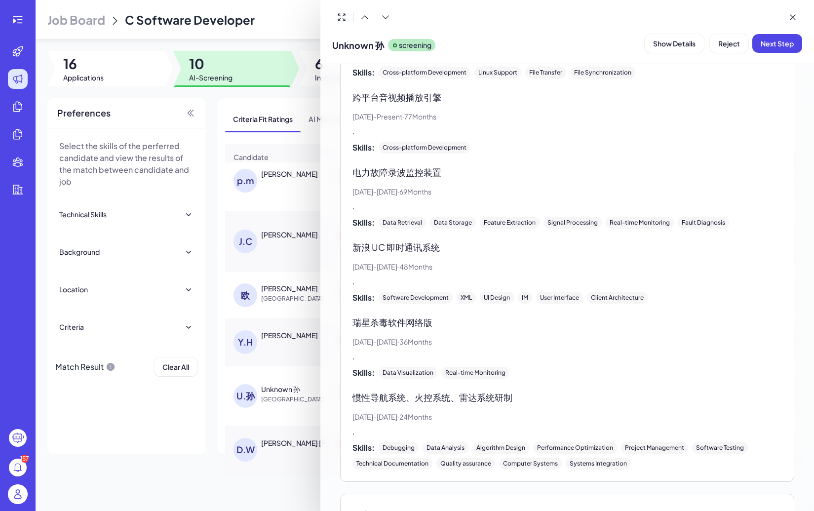
scroll to position [1322, 0]
click at [247, 443] on div at bounding box center [407, 255] width 814 height 511
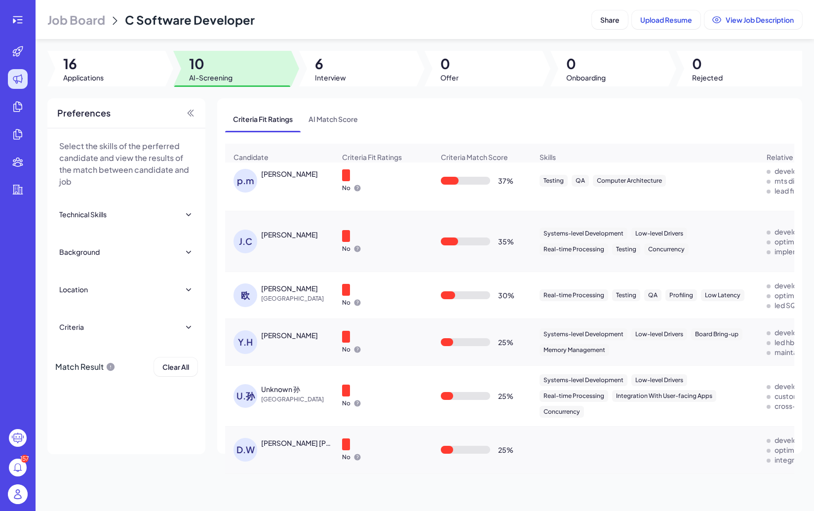
click at [256, 446] on div "D.W" at bounding box center [245, 450] width 24 height 24
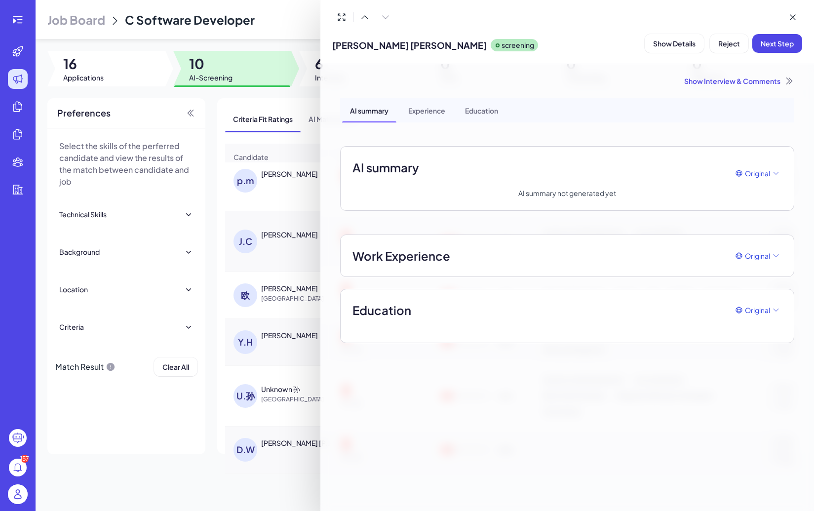
click at [246, 342] on div at bounding box center [407, 255] width 814 height 511
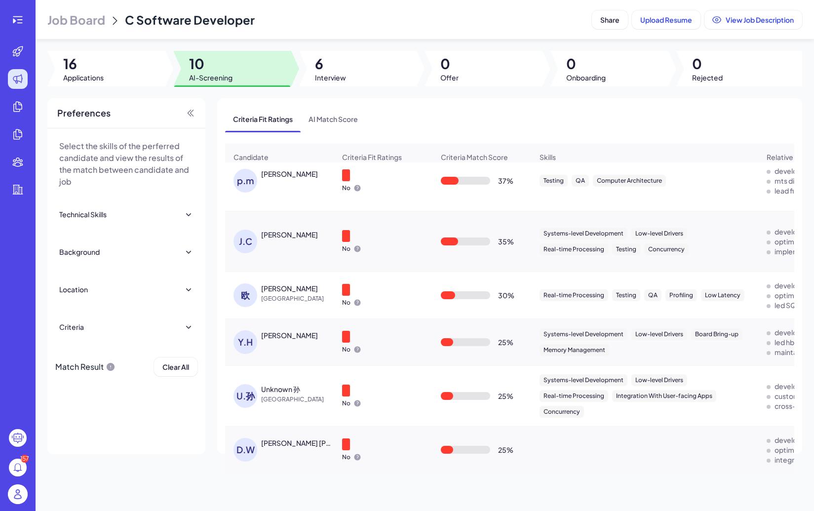
click at [250, 342] on div "Y.H" at bounding box center [245, 342] width 24 height 24
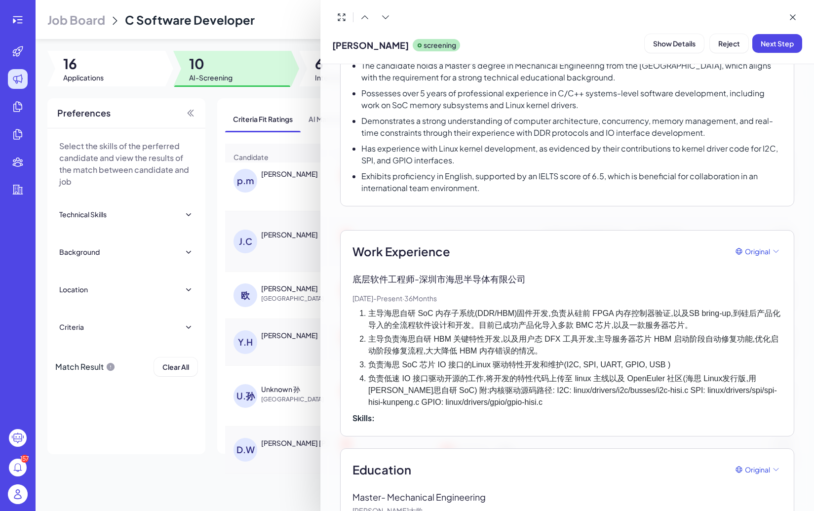
scroll to position [129, 0]
click at [268, 301] on div at bounding box center [407, 255] width 814 height 511
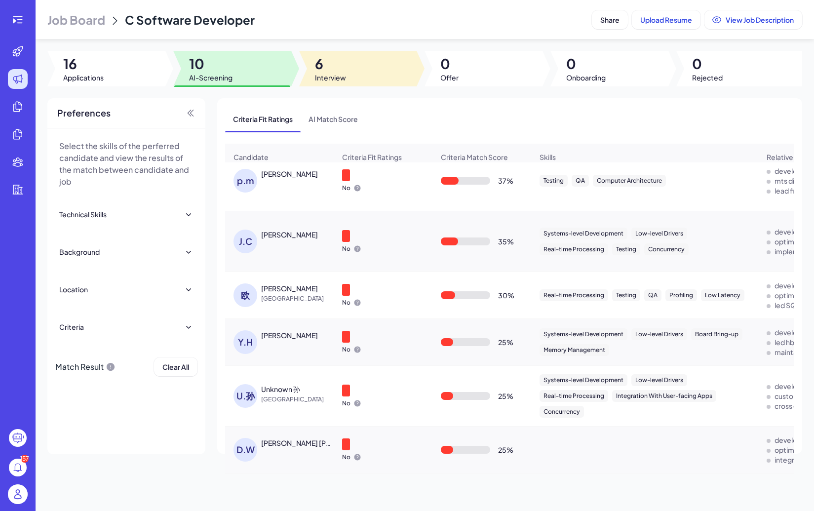
click at [318, 72] on span "6" at bounding box center [330, 64] width 31 height 18
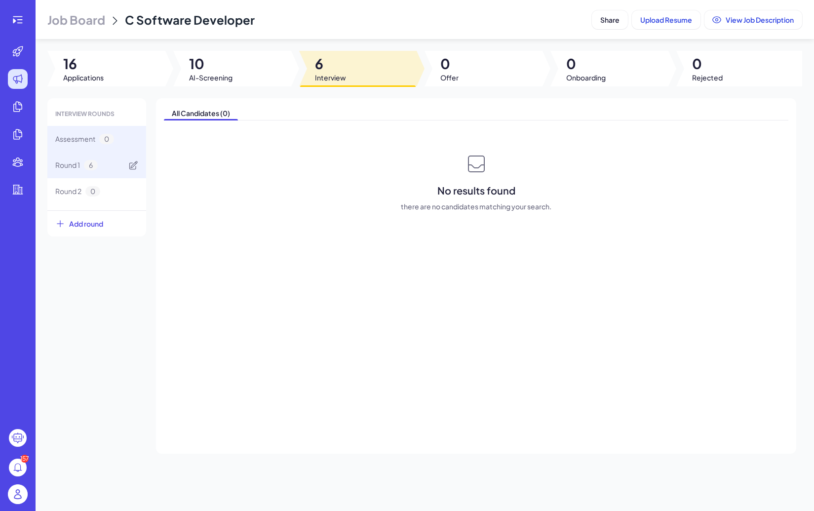
click at [80, 169] on div "Round 1 6" at bounding box center [76, 165] width 42 height 10
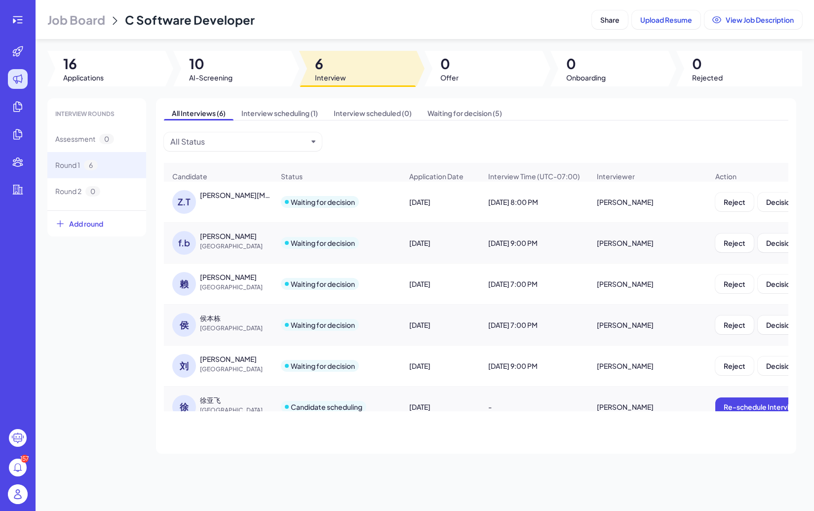
click at [186, 204] on div "Z.T" at bounding box center [184, 202] width 24 height 24
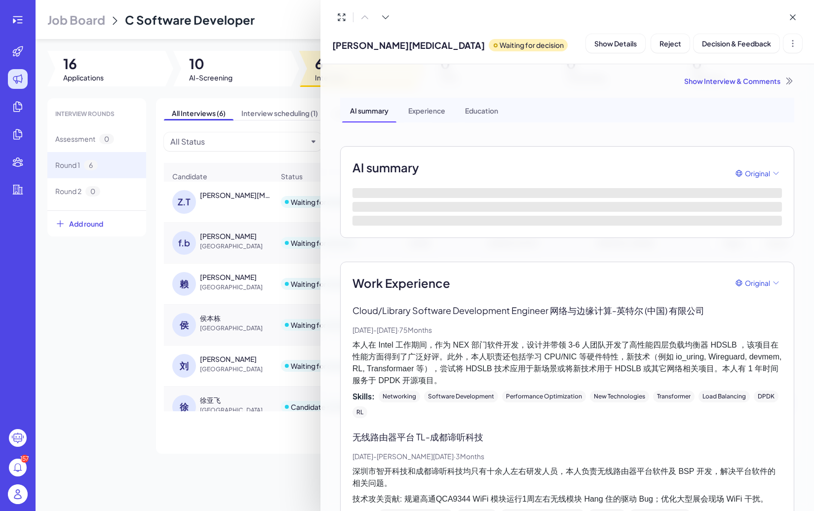
click at [242, 257] on div at bounding box center [407, 255] width 814 height 511
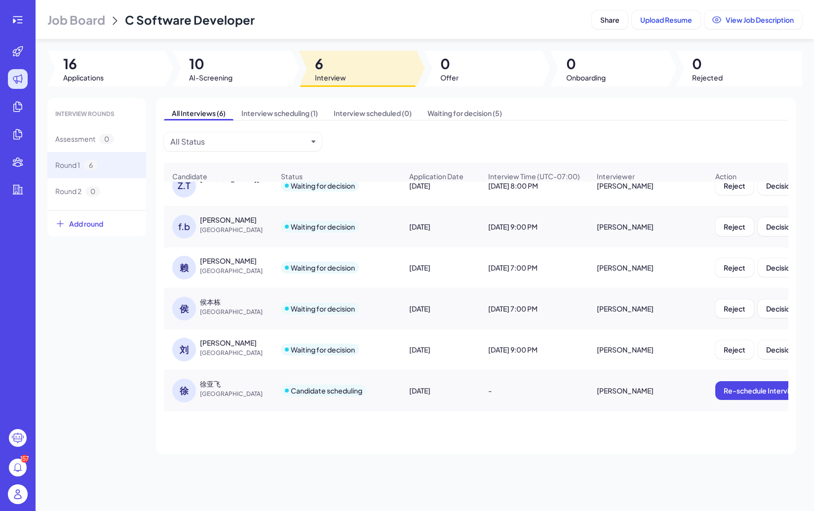
scroll to position [0, 0]
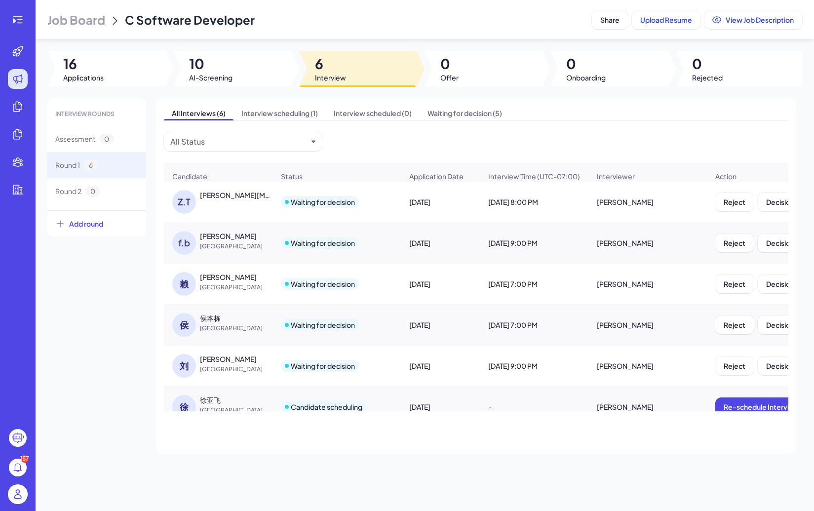
click at [179, 201] on div "Z.T" at bounding box center [184, 202] width 24 height 24
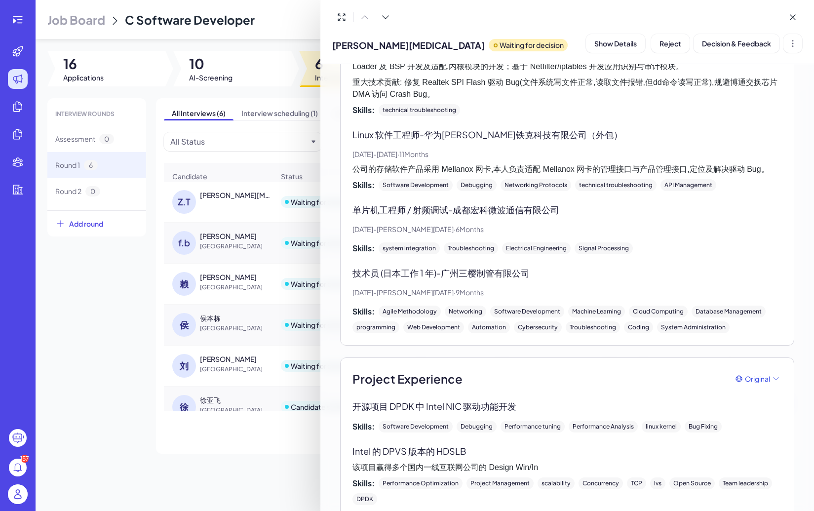
scroll to position [1062, 0]
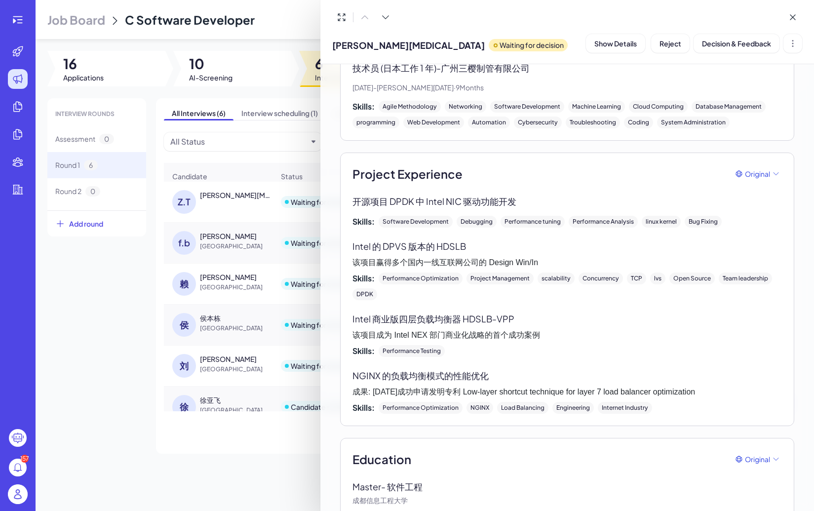
click at [228, 236] on div at bounding box center [407, 255] width 814 height 511
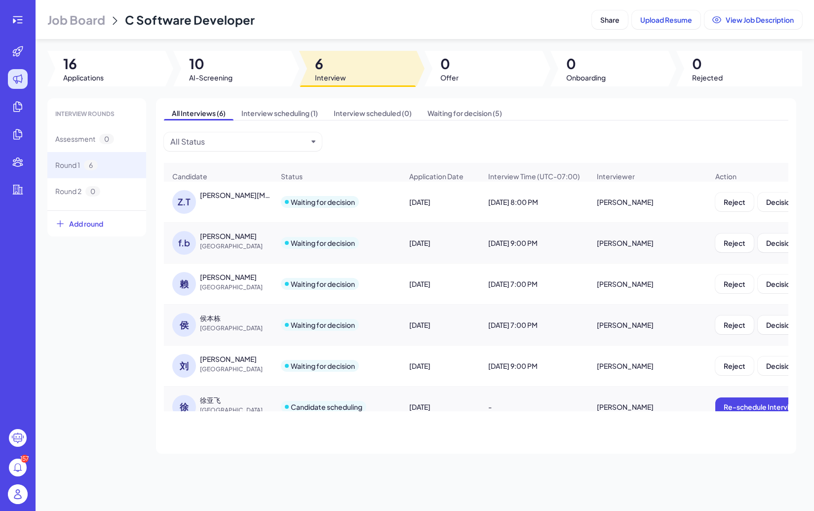
click at [224, 238] on div "[PERSON_NAME]" at bounding box center [228, 236] width 57 height 10
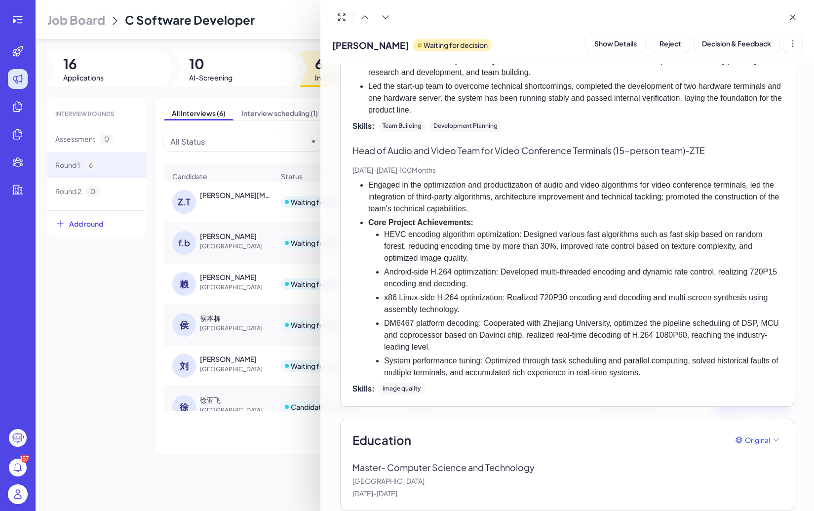
scroll to position [982, 0]
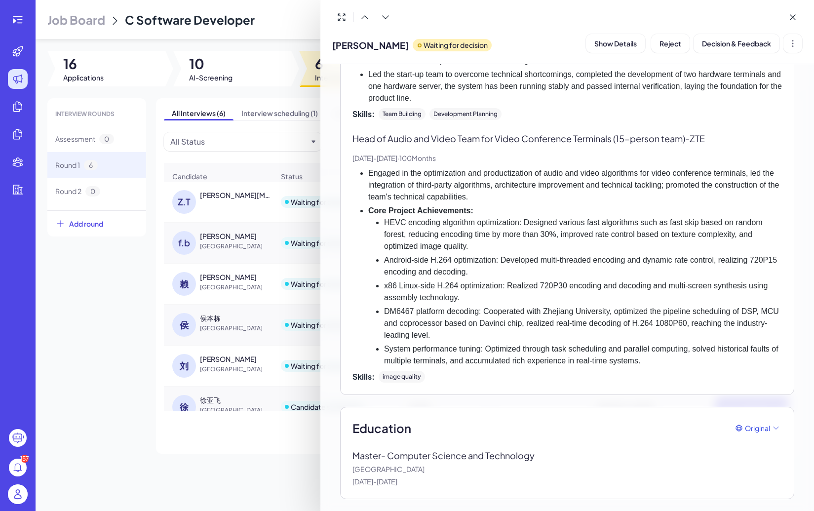
click at [214, 165] on div at bounding box center [407, 255] width 814 height 511
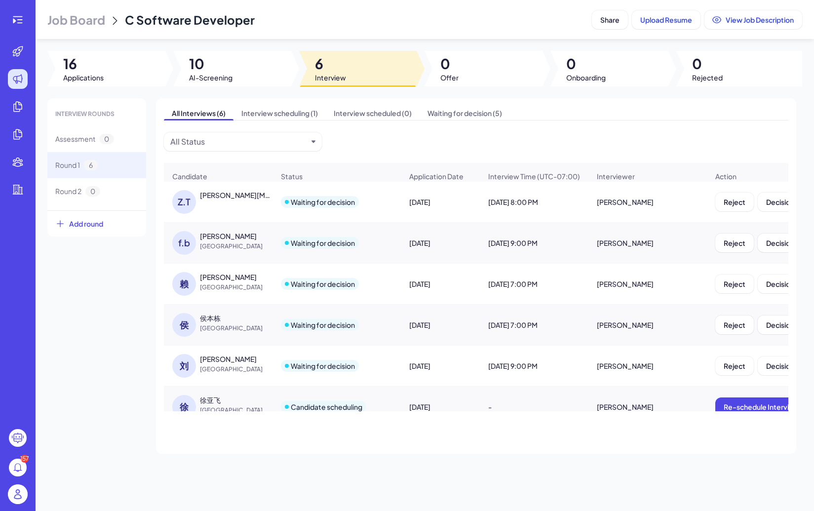
click at [191, 92] on div "Job Board C Software Developer Share Upload Resume View Job Description 16 Appl…" at bounding box center [425, 255] width 778 height 511
click at [193, 82] on div "10 AI-Screening" at bounding box center [236, 69] width 126 height 36
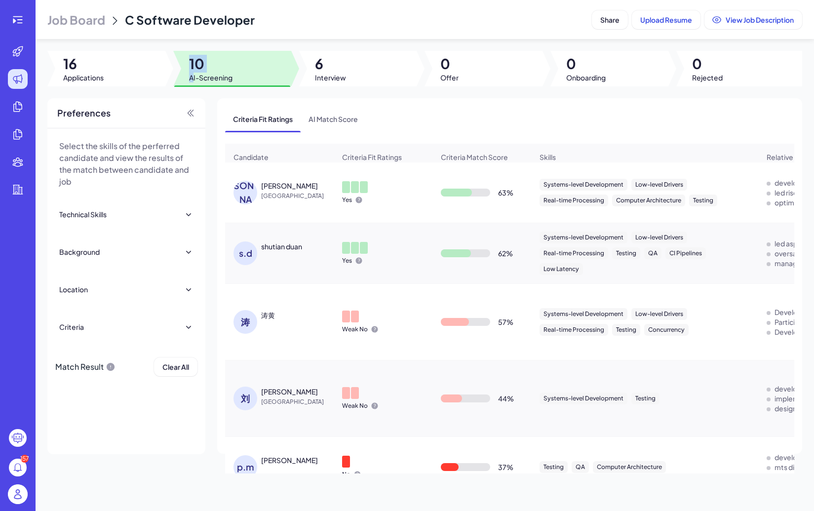
scroll to position [286, 0]
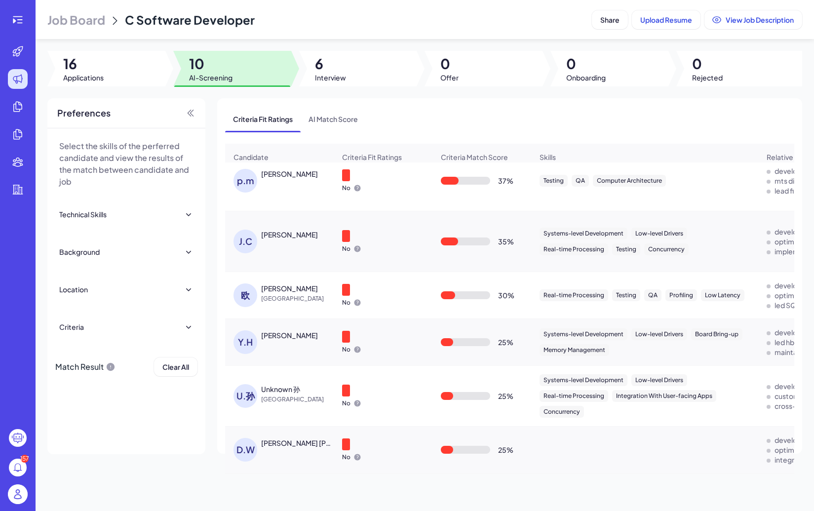
click at [247, 450] on div "D.W" at bounding box center [245, 450] width 24 height 24
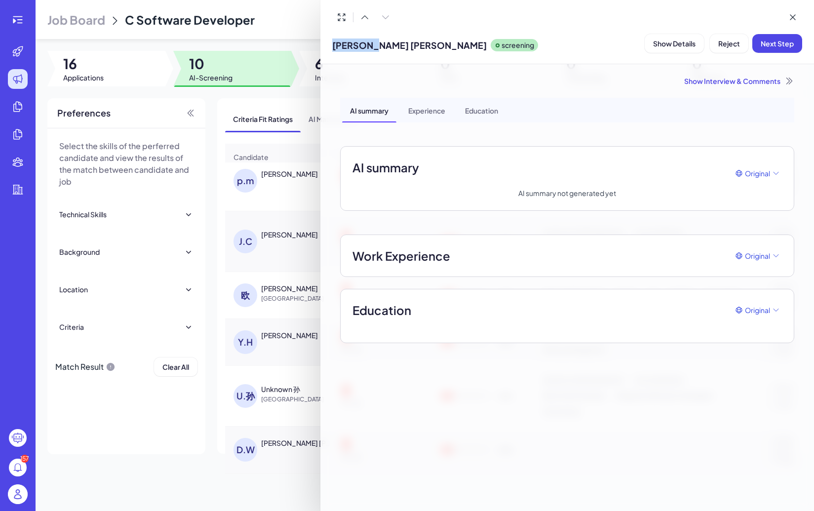
drag, startPoint x: 372, startPoint y: 44, endPoint x: 332, endPoint y: 41, distance: 40.1
click at [332, 41] on span "[PERSON_NAME] [PERSON_NAME]" at bounding box center [409, 44] width 154 height 13
copy span "[PERSON_NAME] [PERSON_NAME]"
click at [254, 367] on div at bounding box center [407, 255] width 814 height 511
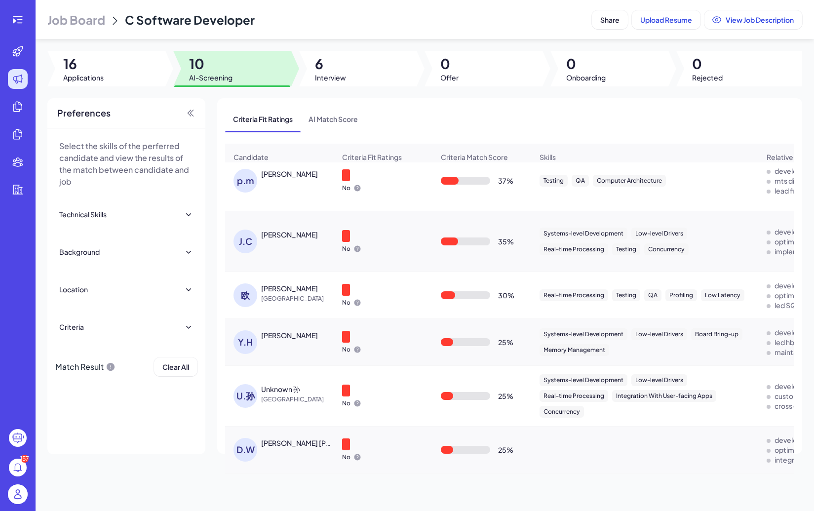
click at [250, 392] on div "U.孙" at bounding box center [245, 396] width 24 height 24
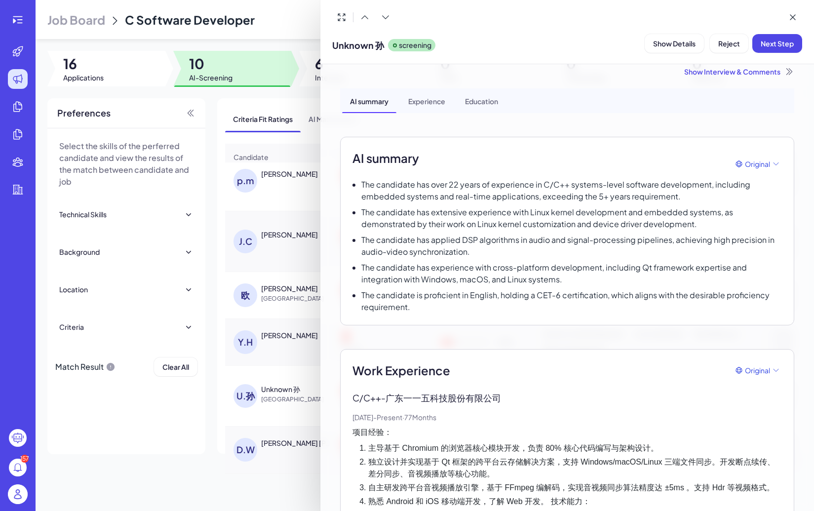
scroll to position [10, 0]
click at [269, 315] on div at bounding box center [407, 255] width 814 height 511
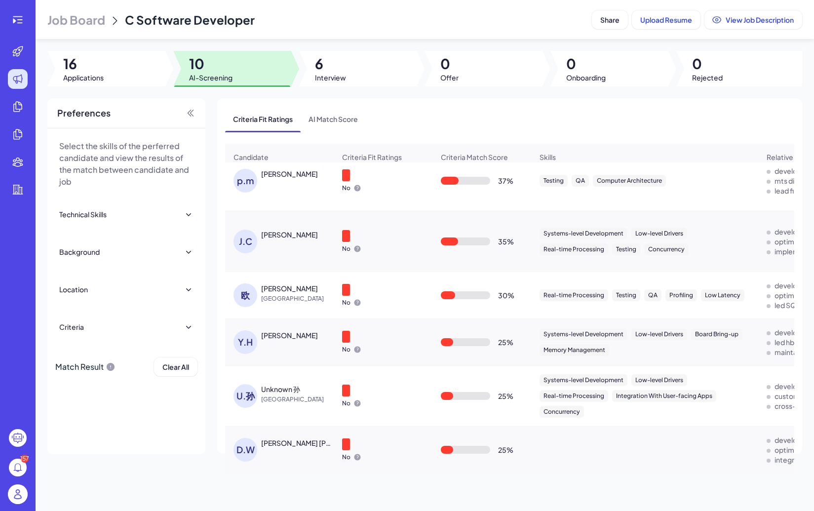
scroll to position [0, 0]
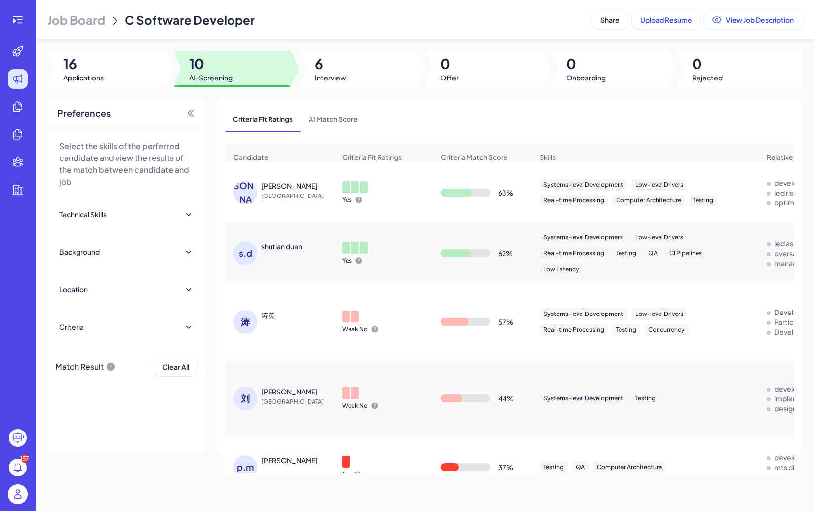
click at [247, 205] on div "李 李浩 China" at bounding box center [280, 192] width 108 height 39
click at [247, 193] on div "[PERSON_NAME]" at bounding box center [245, 193] width 24 height 24
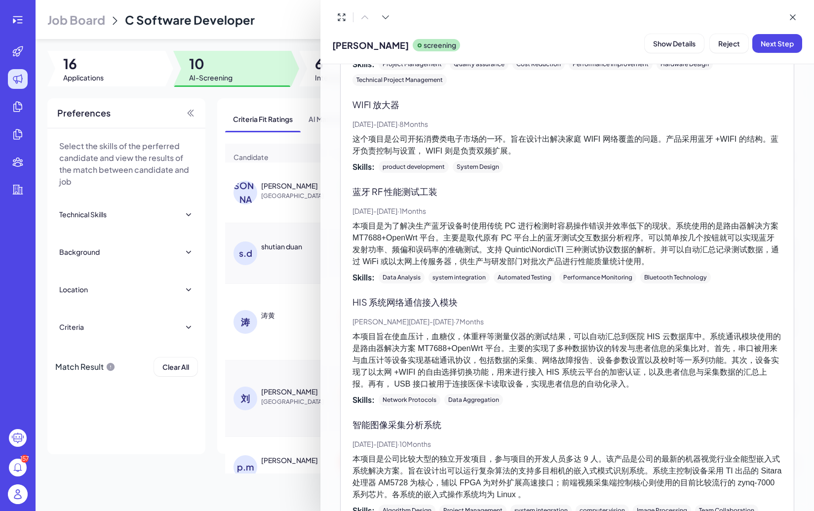
scroll to position [2064, 0]
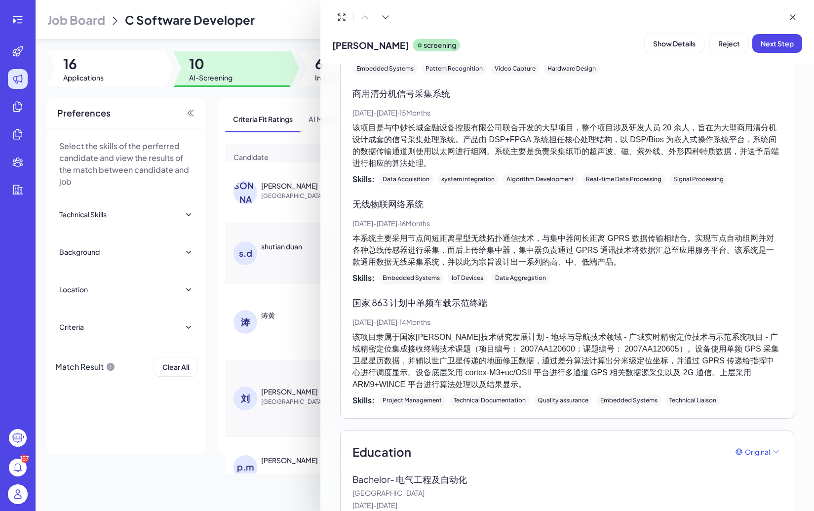
click at [284, 232] on div at bounding box center [407, 255] width 814 height 511
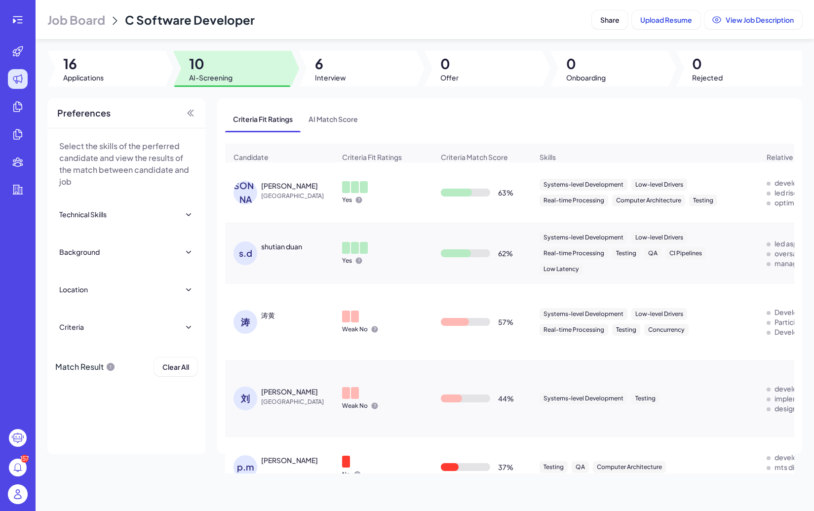
click at [257, 249] on div "s.d" at bounding box center [247, 253] width 28 height 24
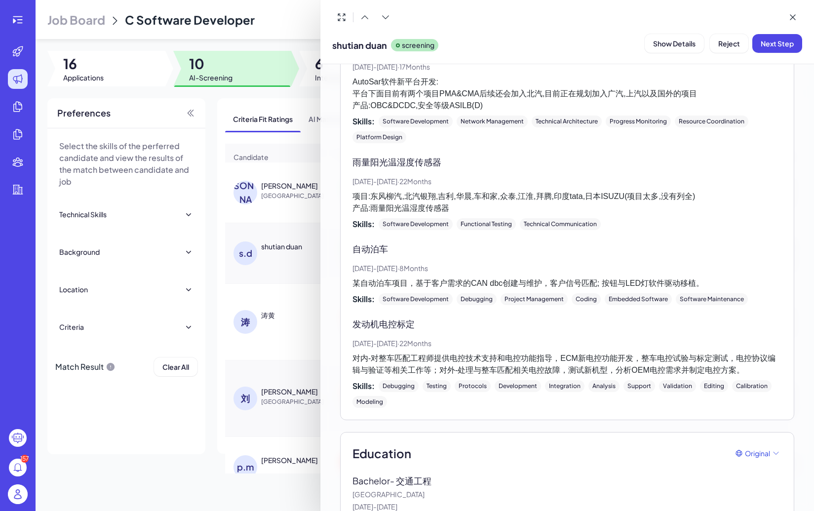
scroll to position [1491, 0]
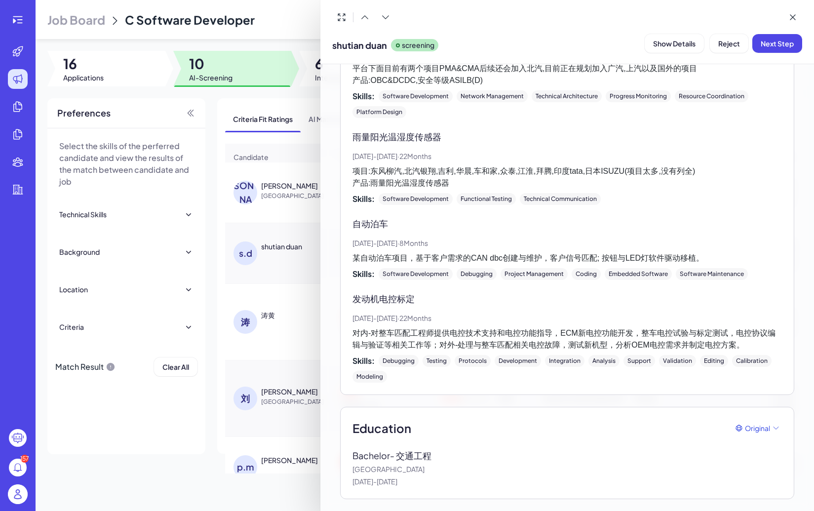
click at [249, 319] on div at bounding box center [407, 255] width 814 height 511
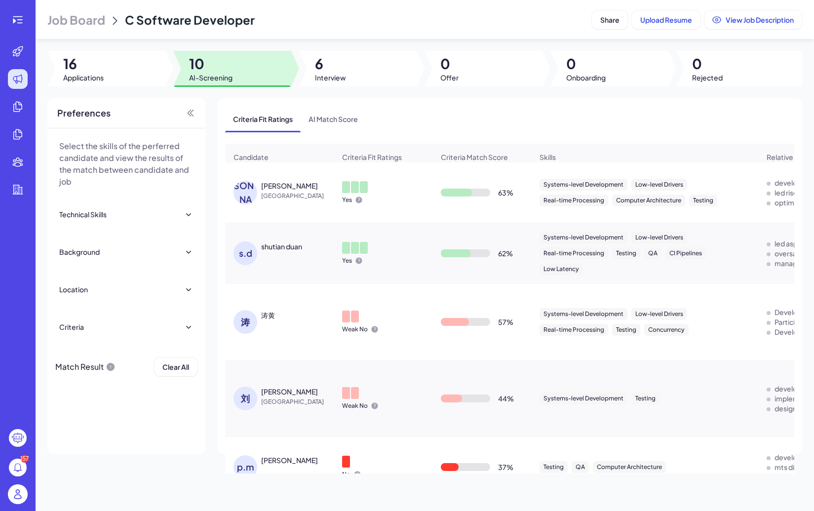
click at [249, 319] on div "涛" at bounding box center [245, 322] width 24 height 24
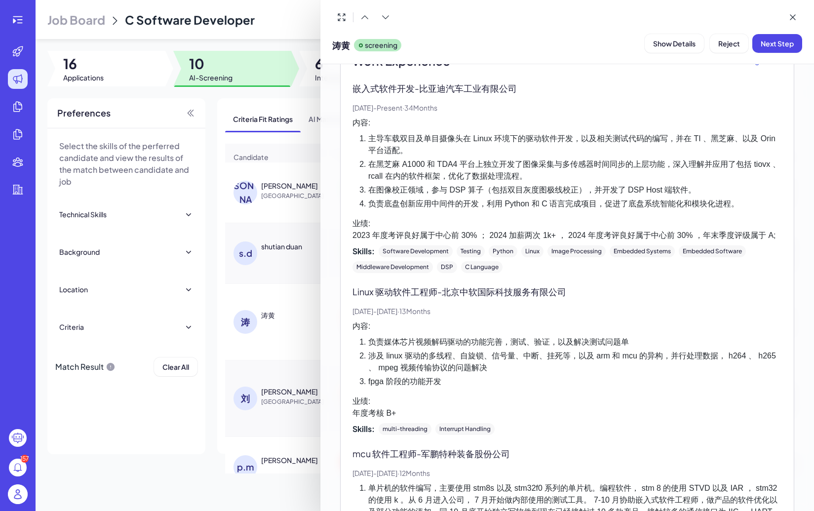
scroll to position [320, 0]
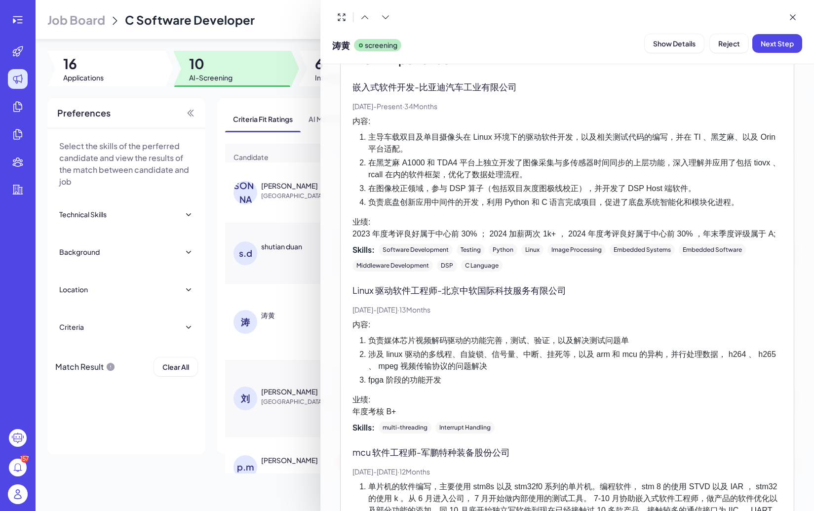
click at [235, 324] on div at bounding box center [407, 255] width 814 height 511
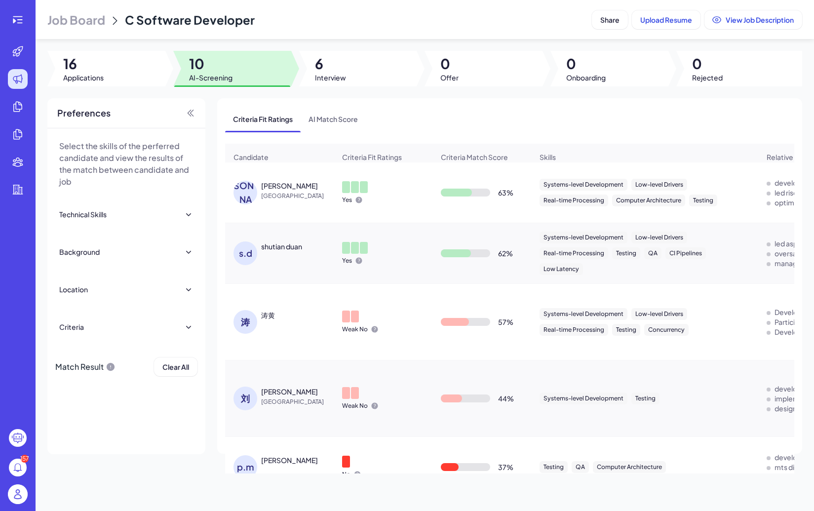
click at [236, 324] on div "涛" at bounding box center [245, 322] width 24 height 24
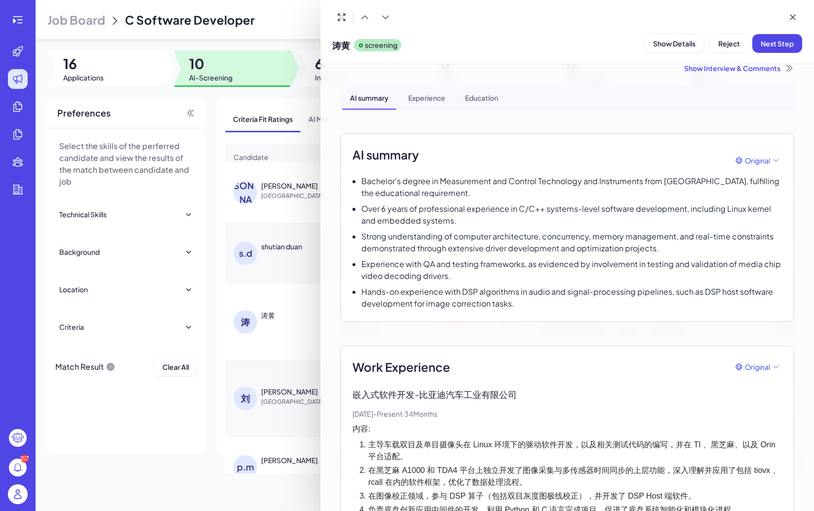
scroll to position [13, 0]
click at [247, 389] on div at bounding box center [407, 255] width 814 height 511
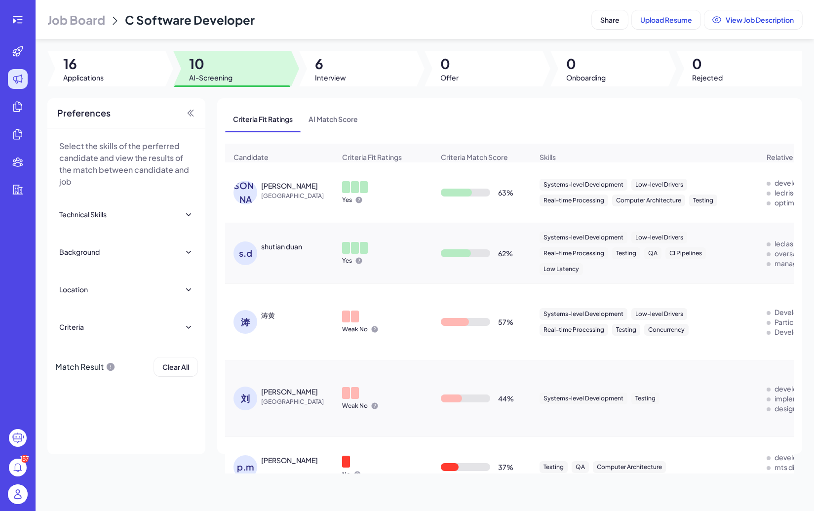
click at [247, 394] on div "刘" at bounding box center [245, 398] width 24 height 24
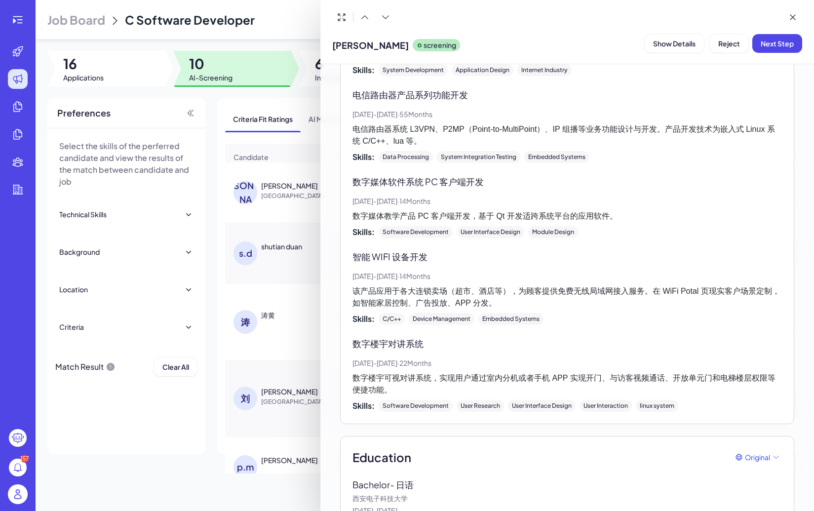
scroll to position [1158, 0]
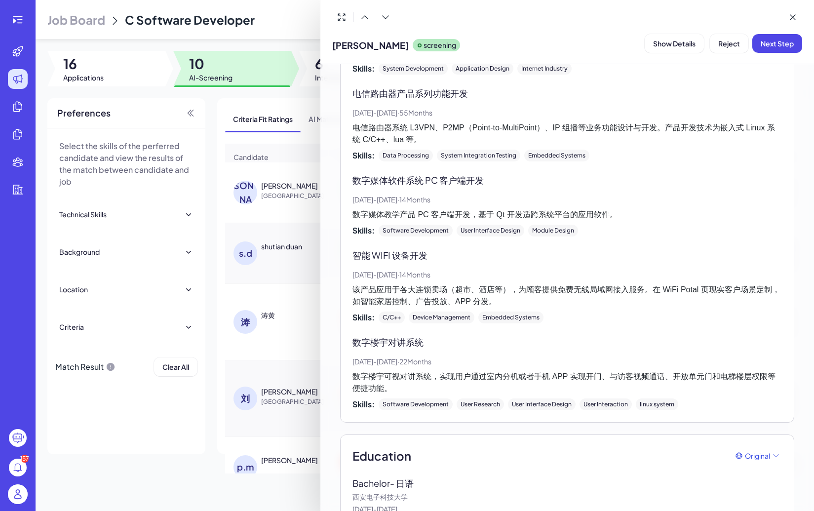
click at [225, 446] on div at bounding box center [407, 255] width 814 height 511
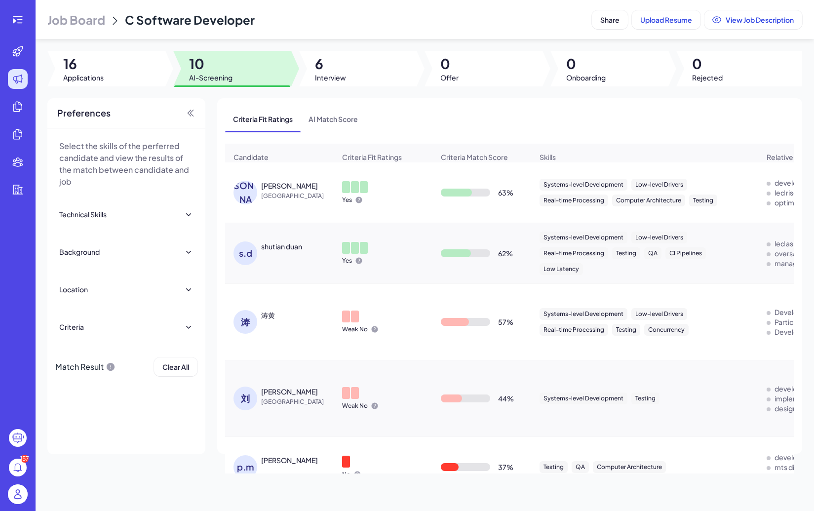
click at [240, 459] on div "p.m" at bounding box center [245, 467] width 24 height 24
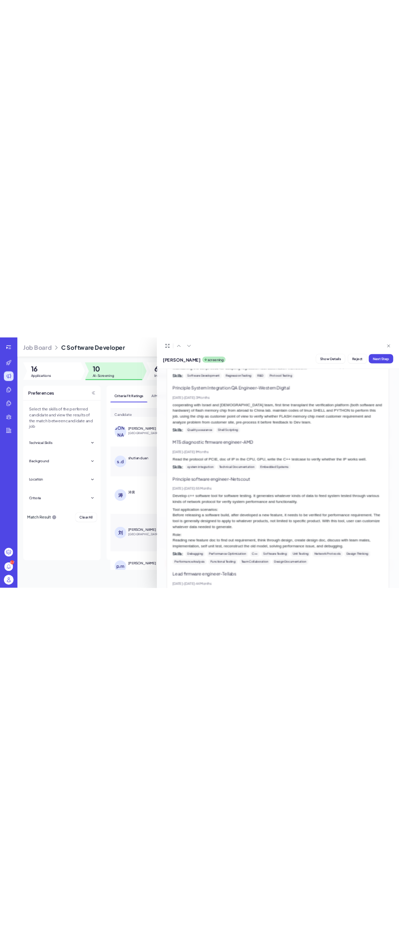
scroll to position [393, 0]
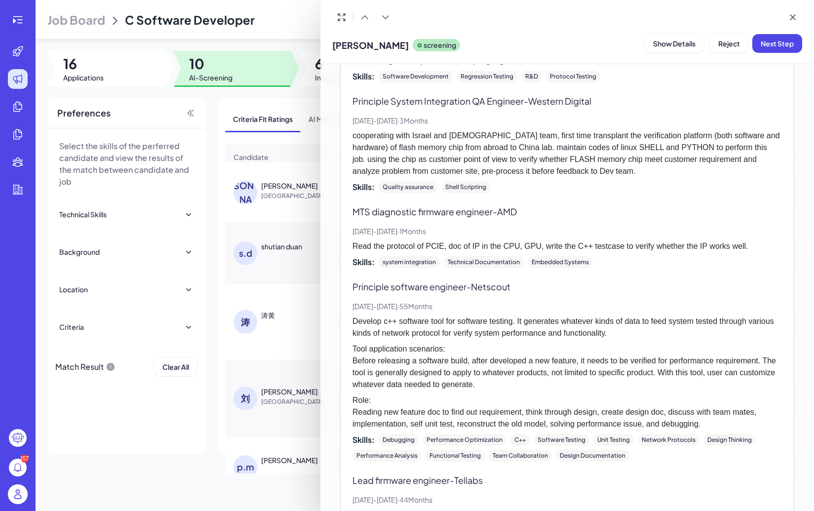
click at [496, 285] on p "Principle software engineer - Netscout" at bounding box center [566, 286] width 429 height 13
copy p "Netscout"
